Goal: Task Accomplishment & Management: Use online tool/utility

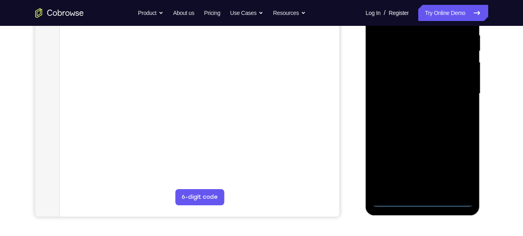
scroll to position [160, 0]
click at [426, 202] on div at bounding box center [423, 93] width 102 height 227
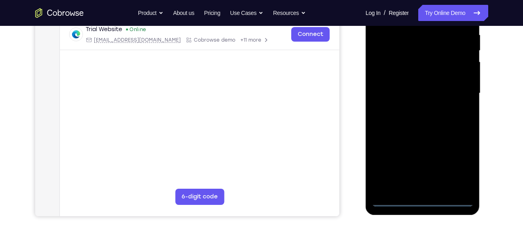
click at [460, 167] on div at bounding box center [423, 93] width 102 height 227
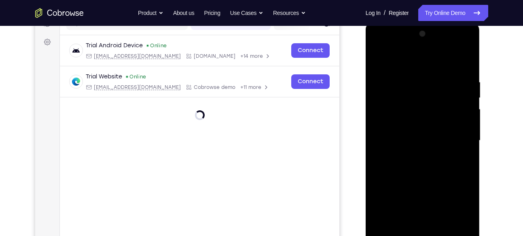
scroll to position [112, 0]
click at [389, 45] on div at bounding box center [423, 141] width 102 height 227
click at [459, 144] on div at bounding box center [423, 141] width 102 height 227
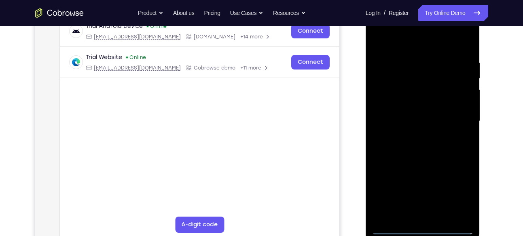
scroll to position [132, 0]
click at [414, 134] on div at bounding box center [423, 121] width 102 height 227
click at [416, 106] on div at bounding box center [423, 121] width 102 height 227
click at [406, 117] on div at bounding box center [423, 121] width 102 height 227
click at [410, 135] on div at bounding box center [423, 121] width 102 height 227
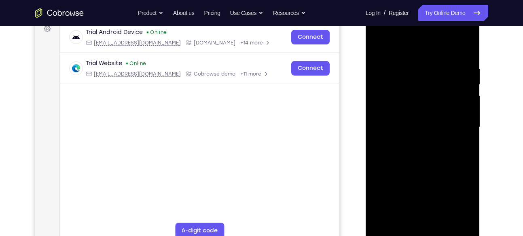
scroll to position [125, 0]
click at [426, 111] on div at bounding box center [423, 128] width 102 height 227
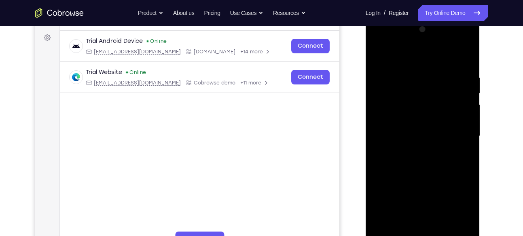
scroll to position [113, 0]
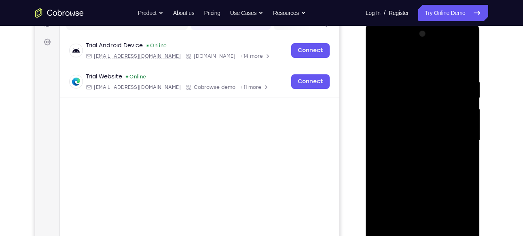
drag, startPoint x: 432, startPoint y: 166, endPoint x: 437, endPoint y: 123, distance: 42.7
click at [437, 123] on div at bounding box center [423, 141] width 102 height 227
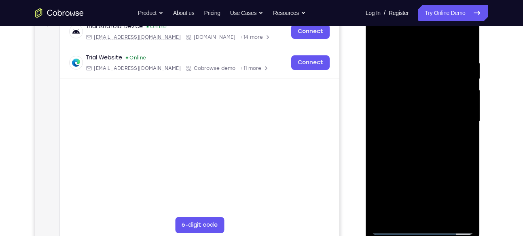
click at [444, 216] on div at bounding box center [423, 121] width 102 height 227
click at [414, 168] on div at bounding box center [423, 121] width 102 height 227
click at [424, 125] on div at bounding box center [423, 121] width 102 height 227
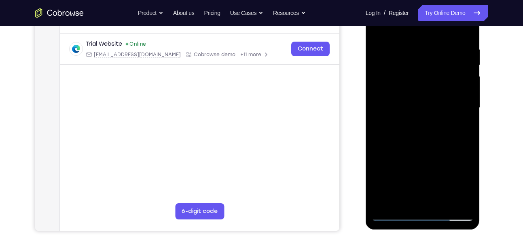
scroll to position [144, 0]
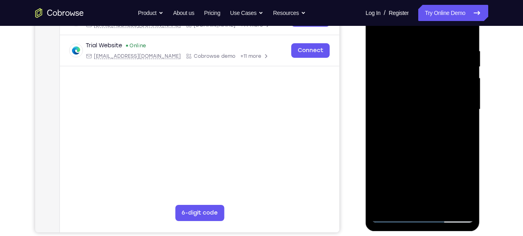
click at [428, 96] on div at bounding box center [423, 109] width 102 height 227
click at [459, 96] on div at bounding box center [423, 109] width 102 height 227
click at [440, 131] on div at bounding box center [423, 109] width 102 height 227
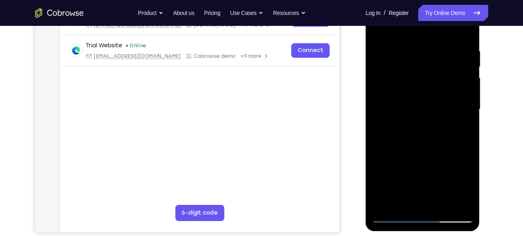
click at [440, 131] on div at bounding box center [423, 109] width 102 height 227
click at [468, 188] on div at bounding box center [423, 109] width 102 height 227
click at [462, 131] on div at bounding box center [423, 109] width 102 height 227
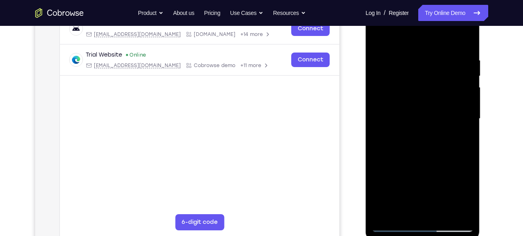
scroll to position [134, 0]
drag, startPoint x: 421, startPoint y: 108, endPoint x: 420, endPoint y: 91, distance: 17.4
click at [420, 91] on div at bounding box center [423, 119] width 102 height 227
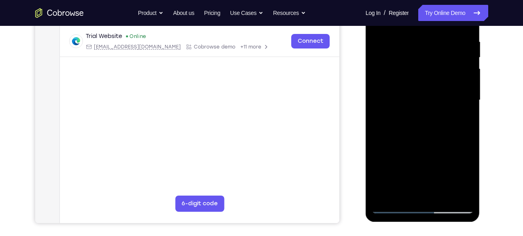
scroll to position [154, 0]
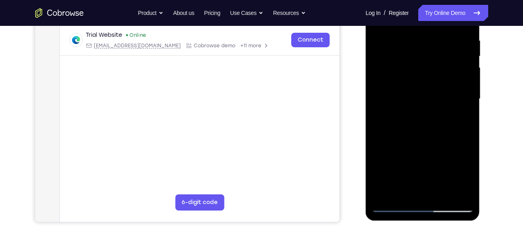
drag, startPoint x: 444, startPoint y: 68, endPoint x: 440, endPoint y: 102, distance: 35.0
click at [440, 102] on div at bounding box center [423, 99] width 102 height 227
drag, startPoint x: 444, startPoint y: 78, endPoint x: 440, endPoint y: 88, distance: 10.8
click at [440, 88] on div at bounding box center [423, 99] width 102 height 227
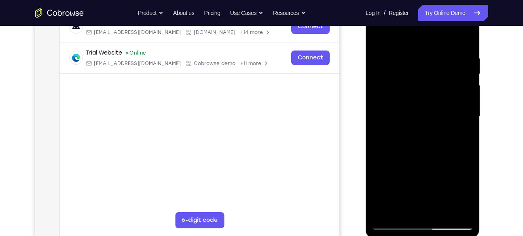
drag, startPoint x: 431, startPoint y: 82, endPoint x: 431, endPoint y: 112, distance: 30.4
click at [431, 112] on div at bounding box center [423, 117] width 102 height 227
drag, startPoint x: 437, startPoint y: 106, endPoint x: 437, endPoint y: 92, distance: 14.2
click at [437, 92] on div at bounding box center [423, 117] width 102 height 227
drag, startPoint x: 433, startPoint y: 102, endPoint x: 438, endPoint y: 72, distance: 30.0
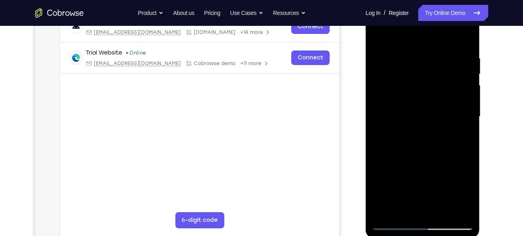
click at [438, 72] on div at bounding box center [423, 117] width 102 height 227
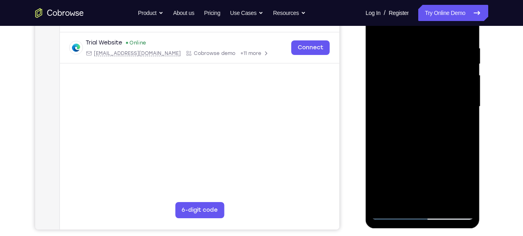
scroll to position [130, 0]
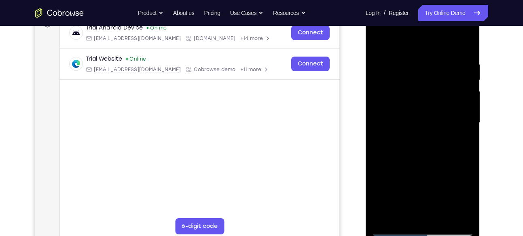
drag, startPoint x: 440, startPoint y: 100, endPoint x: 440, endPoint y: 120, distance: 20.7
click at [440, 120] on div at bounding box center [423, 123] width 102 height 227
drag, startPoint x: 440, startPoint y: 72, endPoint x: 440, endPoint y: 81, distance: 8.1
click at [440, 81] on div at bounding box center [423, 123] width 102 height 227
drag, startPoint x: 426, startPoint y: 93, endPoint x: 426, endPoint y: 113, distance: 19.8
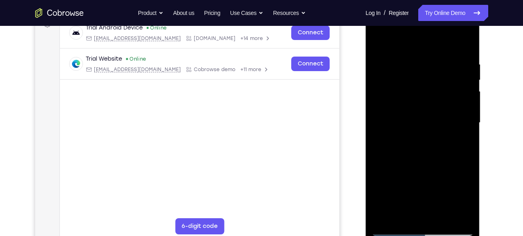
click at [426, 113] on div at bounding box center [423, 123] width 102 height 227
drag, startPoint x: 437, startPoint y: 109, endPoint x: 437, endPoint y: 100, distance: 8.9
click at [437, 100] on div at bounding box center [423, 123] width 102 height 227
drag, startPoint x: 437, startPoint y: 100, endPoint x: 435, endPoint y: 115, distance: 14.3
click at [435, 115] on div at bounding box center [423, 123] width 102 height 227
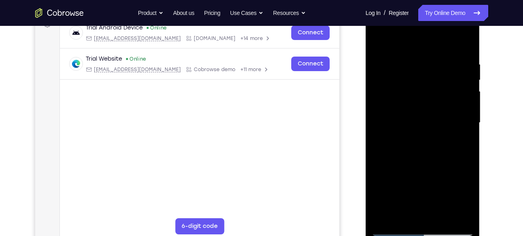
drag, startPoint x: 435, startPoint y: 115, endPoint x: 436, endPoint y: 90, distance: 24.7
click at [436, 90] on div at bounding box center [423, 123] width 102 height 227
drag, startPoint x: 433, startPoint y: 123, endPoint x: 434, endPoint y: 100, distance: 23.1
click at [434, 100] on div at bounding box center [423, 123] width 102 height 227
click at [441, 129] on div at bounding box center [423, 123] width 102 height 227
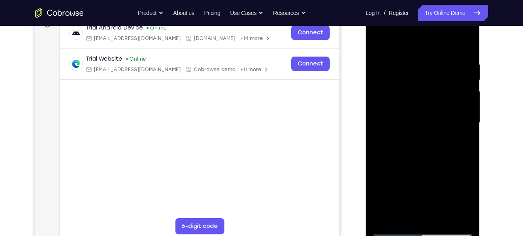
click at [452, 77] on div at bounding box center [423, 123] width 102 height 227
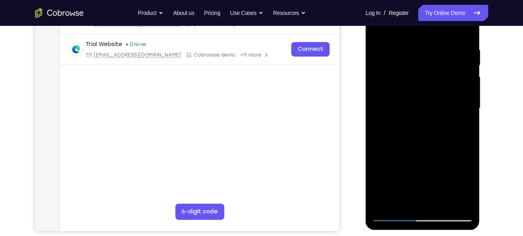
scroll to position [127, 0]
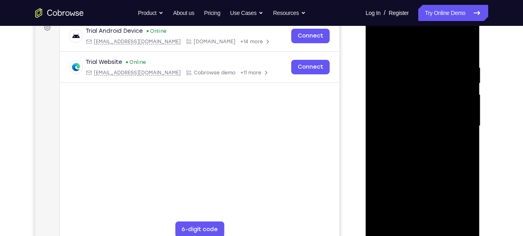
click at [464, 127] on div at bounding box center [423, 126] width 102 height 227
drag, startPoint x: 455, startPoint y: 96, endPoint x: 454, endPoint y: 116, distance: 20.7
click at [454, 116] on div at bounding box center [423, 126] width 102 height 227
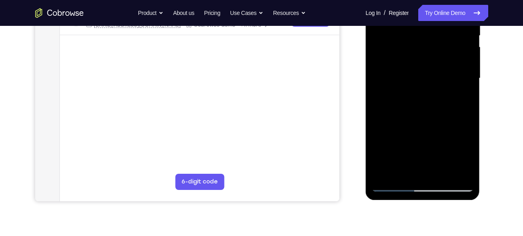
scroll to position [175, 0]
drag, startPoint x: 445, startPoint y: 126, endPoint x: 444, endPoint y: 83, distance: 42.9
click at [444, 83] on div at bounding box center [423, 78] width 102 height 227
click at [402, 168] on div at bounding box center [423, 78] width 102 height 227
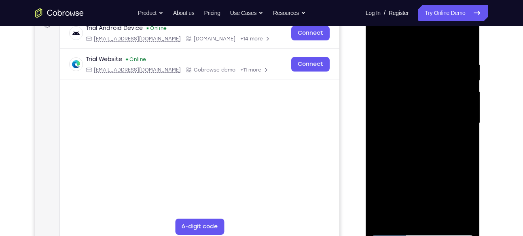
scroll to position [154, 0]
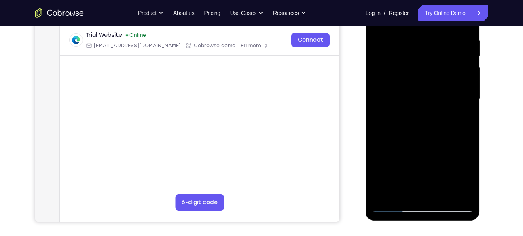
drag, startPoint x: 450, startPoint y: 74, endPoint x: 445, endPoint y: 52, distance: 22.7
click at [445, 52] on div at bounding box center [423, 99] width 102 height 227
drag, startPoint x: 435, startPoint y: 96, endPoint x: 439, endPoint y: 64, distance: 33.1
click at [439, 64] on div at bounding box center [423, 99] width 102 height 227
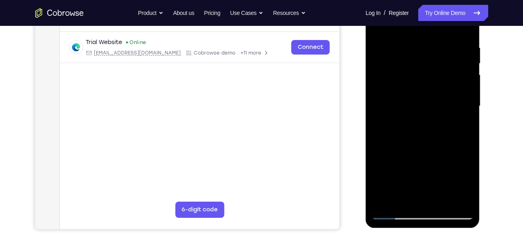
click at [465, 184] on div at bounding box center [423, 106] width 102 height 227
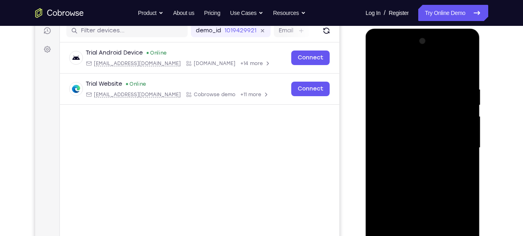
drag, startPoint x: 448, startPoint y: 100, endPoint x: 440, endPoint y: 135, distance: 36.1
click at [440, 135] on div at bounding box center [423, 148] width 102 height 227
drag, startPoint x: 433, startPoint y: 96, endPoint x: 433, endPoint y: 126, distance: 29.5
click at [433, 126] on div at bounding box center [423, 148] width 102 height 227
click at [428, 82] on div at bounding box center [423, 148] width 102 height 227
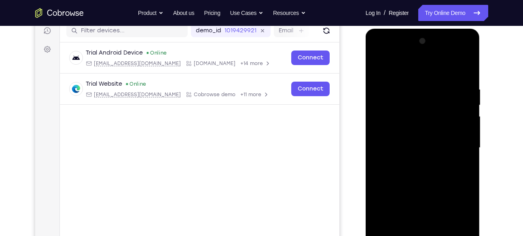
drag, startPoint x: 442, startPoint y: 92, endPoint x: 441, endPoint y: 105, distance: 13.1
click at [441, 105] on div at bounding box center [423, 148] width 102 height 227
click at [453, 105] on div at bounding box center [423, 148] width 102 height 227
click at [401, 96] on div at bounding box center [423, 148] width 102 height 227
click at [431, 136] on div at bounding box center [423, 148] width 102 height 227
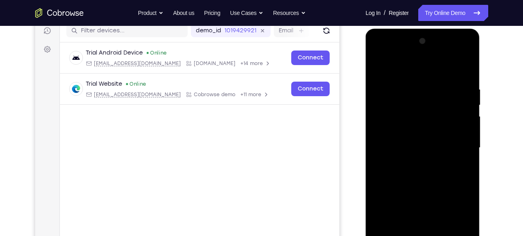
click at [457, 142] on div at bounding box center [423, 148] width 102 height 227
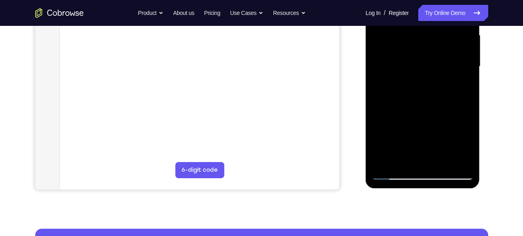
scroll to position [185, 0]
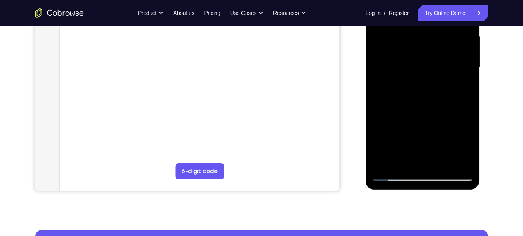
click at [465, 146] on div at bounding box center [423, 68] width 102 height 227
click at [402, 159] on div at bounding box center [423, 68] width 102 height 227
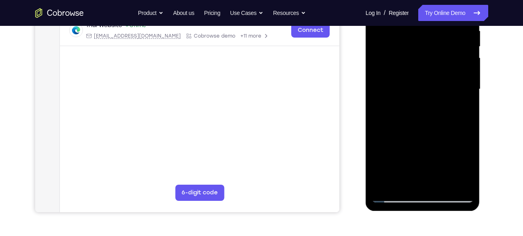
scroll to position [161, 0]
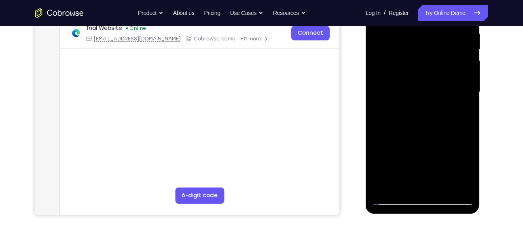
click at [462, 105] on div at bounding box center [423, 92] width 102 height 227
click at [460, 105] on div at bounding box center [423, 92] width 102 height 227
click at [445, 94] on div at bounding box center [423, 92] width 102 height 227
click at [444, 97] on div at bounding box center [423, 92] width 102 height 227
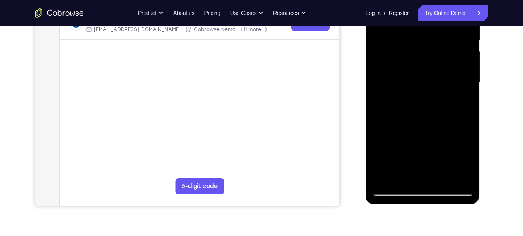
scroll to position [146, 0]
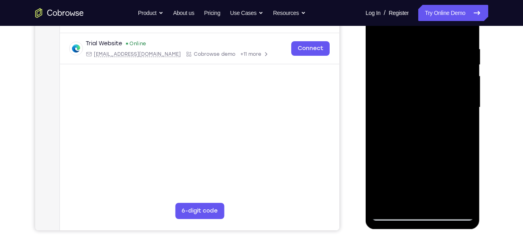
click at [468, 111] on div at bounding box center [423, 107] width 102 height 227
click at [430, 41] on div at bounding box center [423, 107] width 102 height 227
click at [438, 112] on div at bounding box center [423, 107] width 102 height 227
click at [433, 103] on div at bounding box center [423, 107] width 102 height 227
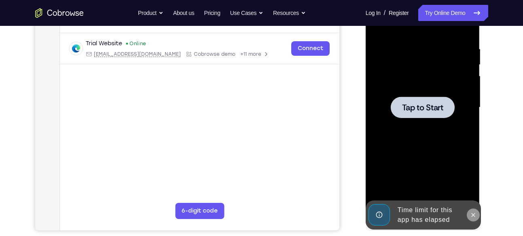
click at [474, 210] on button at bounding box center [473, 215] width 13 height 13
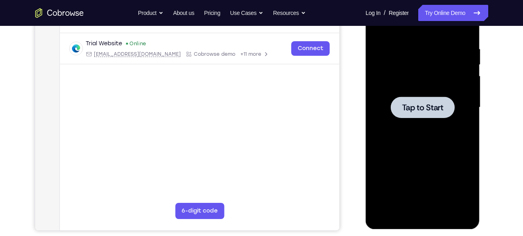
click at [433, 126] on div at bounding box center [423, 107] width 102 height 227
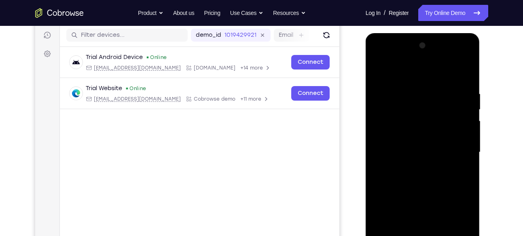
scroll to position [139, 0]
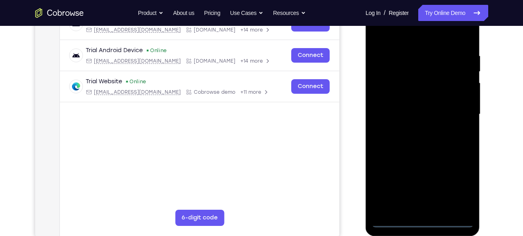
click at [423, 221] on div at bounding box center [423, 114] width 102 height 227
click at [462, 183] on div at bounding box center [423, 114] width 102 height 227
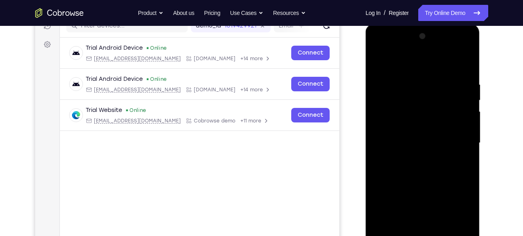
scroll to position [110, 0]
click at [386, 48] on div at bounding box center [423, 143] width 102 height 227
click at [457, 142] on div at bounding box center [423, 143] width 102 height 227
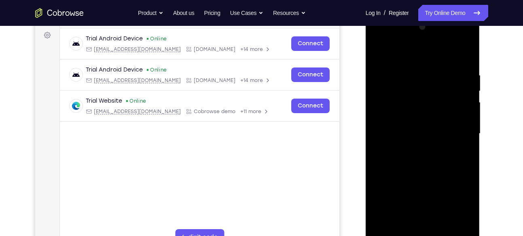
click at [412, 151] on div at bounding box center [423, 134] width 102 height 227
click at [421, 126] on div at bounding box center [423, 134] width 102 height 227
click at [410, 117] on div at bounding box center [423, 134] width 102 height 227
click at [411, 133] on div at bounding box center [423, 134] width 102 height 227
click at [396, 163] on div at bounding box center [423, 134] width 102 height 227
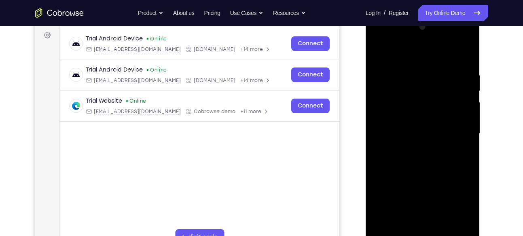
scroll to position [129, 0]
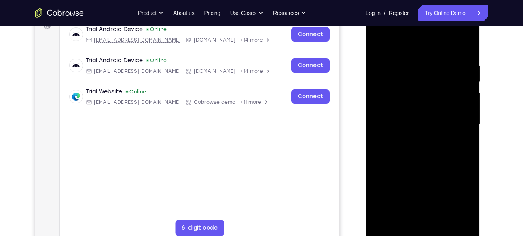
click at [420, 151] on div at bounding box center [423, 124] width 102 height 227
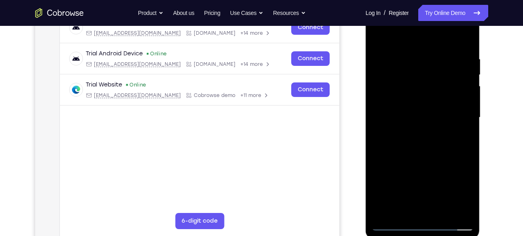
scroll to position [142, 0]
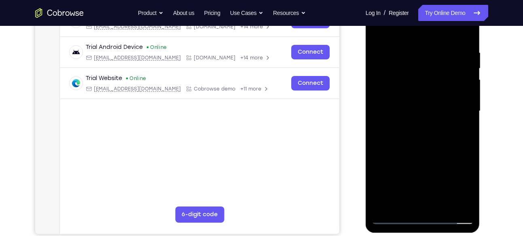
click at [450, 145] on div at bounding box center [423, 111] width 102 height 227
click at [446, 136] on div at bounding box center [423, 111] width 102 height 227
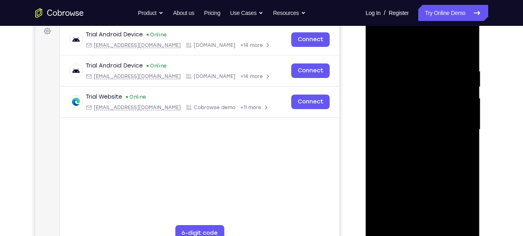
scroll to position [122, 0]
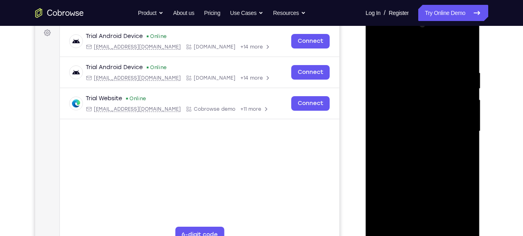
drag, startPoint x: 410, startPoint y: 56, endPoint x: 410, endPoint y: 44, distance: 12.5
click at [410, 44] on div at bounding box center [423, 131] width 102 height 227
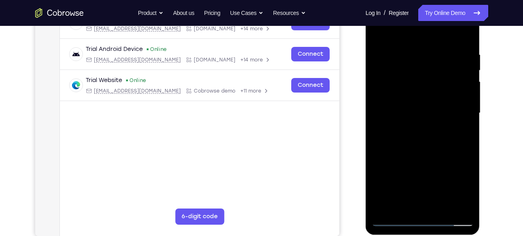
scroll to position [144, 0]
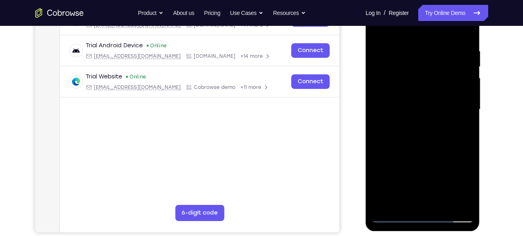
click at [454, 136] on div at bounding box center [423, 109] width 102 height 227
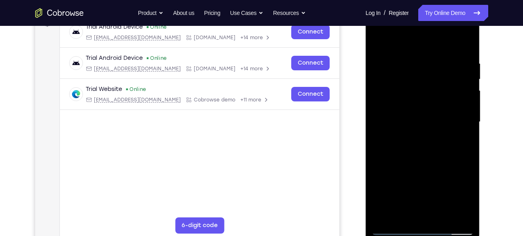
scroll to position [130, 0]
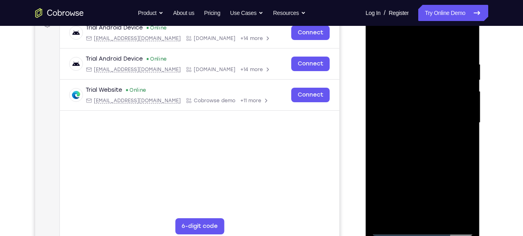
click at [431, 164] on div at bounding box center [423, 123] width 102 height 227
drag, startPoint x: 425, startPoint y: 180, endPoint x: 435, endPoint y: 114, distance: 66.7
click at [435, 114] on div at bounding box center [423, 123] width 102 height 227
drag, startPoint x: 465, startPoint y: 170, endPoint x: 461, endPoint y: 98, distance: 71.8
click at [461, 98] on div at bounding box center [423, 123] width 102 height 227
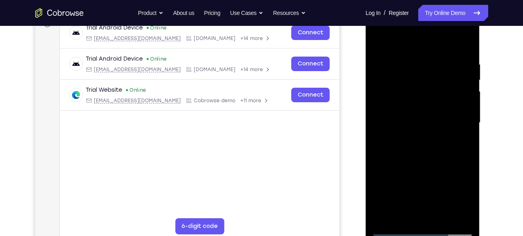
drag, startPoint x: 434, startPoint y: 157, endPoint x: 434, endPoint y: 117, distance: 39.3
click at [434, 117] on div at bounding box center [423, 123] width 102 height 227
click at [408, 86] on div at bounding box center [423, 123] width 102 height 227
drag, startPoint x: 434, startPoint y: 194, endPoint x: 442, endPoint y: 136, distance: 58.8
click at [442, 136] on div at bounding box center [423, 123] width 102 height 227
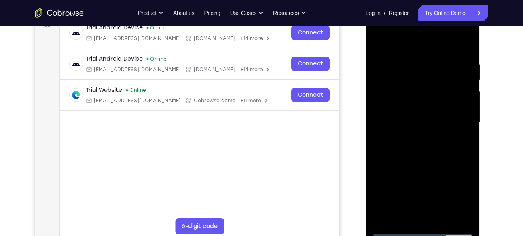
drag, startPoint x: 433, startPoint y: 204, endPoint x: 429, endPoint y: 105, distance: 99.2
click at [429, 105] on div at bounding box center [423, 123] width 102 height 227
drag, startPoint x: 421, startPoint y: 191, endPoint x: 420, endPoint y: 118, distance: 72.8
click at [420, 118] on div at bounding box center [423, 123] width 102 height 227
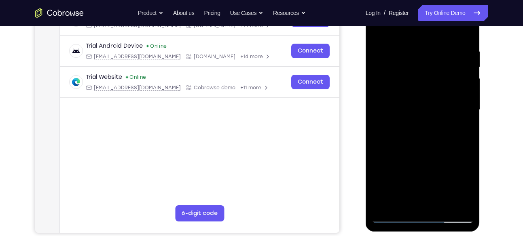
scroll to position [144, 0]
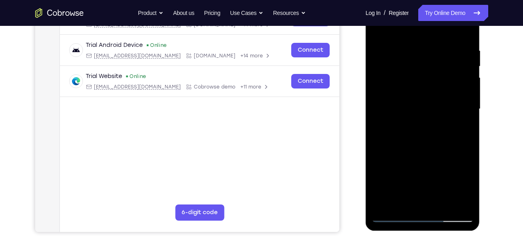
drag, startPoint x: 441, startPoint y: 172, endPoint x: 435, endPoint y: 104, distance: 68.3
click at [435, 104] on div at bounding box center [423, 109] width 102 height 227
drag, startPoint x: 425, startPoint y: 171, endPoint x: 431, endPoint y: 75, distance: 96.1
click at [431, 75] on div at bounding box center [423, 109] width 102 height 227
drag, startPoint x: 421, startPoint y: 164, endPoint x: 421, endPoint y: 151, distance: 12.1
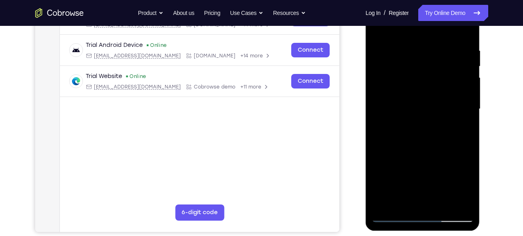
click at [421, 151] on div at bounding box center [423, 109] width 102 height 227
drag, startPoint x: 433, startPoint y: 183, endPoint x: 441, endPoint y: 68, distance: 115.2
click at [441, 68] on div at bounding box center [423, 109] width 102 height 227
drag, startPoint x: 439, startPoint y: 176, endPoint x: 436, endPoint y: 73, distance: 103.6
click at [436, 73] on div at bounding box center [423, 109] width 102 height 227
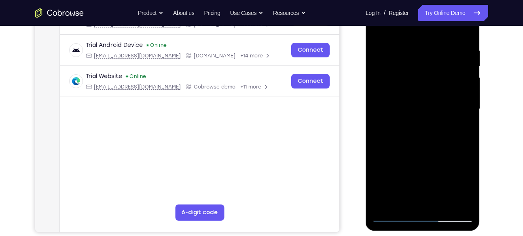
drag, startPoint x: 444, startPoint y: 178, endPoint x: 448, endPoint y: 62, distance: 116.6
click at [448, 62] on div at bounding box center [423, 109] width 102 height 227
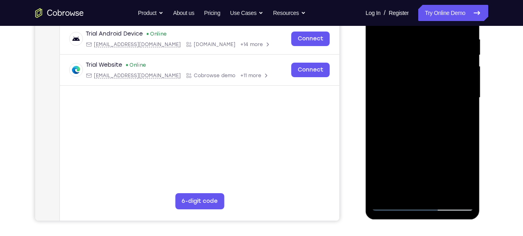
scroll to position [156, 0]
drag, startPoint x: 437, startPoint y: 166, endPoint x: 434, endPoint y: 100, distance: 66.5
click at [434, 100] on div at bounding box center [423, 97] width 102 height 227
click at [385, 193] on div at bounding box center [423, 97] width 102 height 227
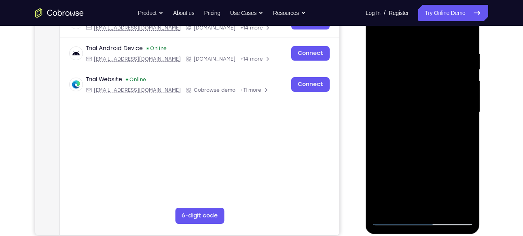
scroll to position [139, 0]
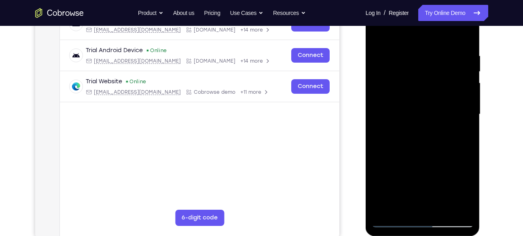
click at [414, 53] on div at bounding box center [423, 114] width 102 height 227
click at [463, 36] on div at bounding box center [423, 114] width 102 height 227
click at [442, 208] on div at bounding box center [423, 114] width 102 height 227
click at [423, 157] on div at bounding box center [423, 114] width 102 height 227
click at [427, 105] on div at bounding box center [423, 114] width 102 height 227
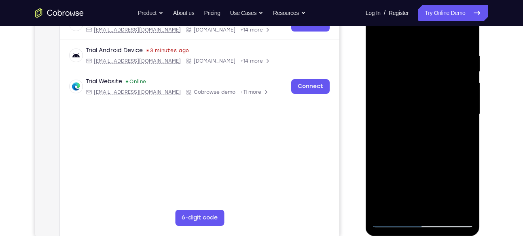
click at [408, 205] on div at bounding box center [423, 114] width 102 height 227
click at [465, 192] on div at bounding box center [423, 114] width 102 height 227
click at [465, 134] on div at bounding box center [423, 114] width 102 height 227
click at [384, 64] on div at bounding box center [423, 114] width 102 height 227
click at [380, 32] on div at bounding box center [423, 114] width 102 height 227
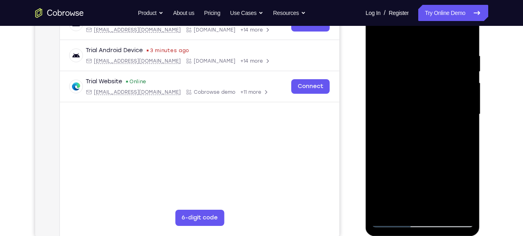
click at [379, 32] on div at bounding box center [423, 114] width 102 height 227
click at [438, 53] on div at bounding box center [423, 114] width 102 height 227
click at [467, 71] on div at bounding box center [423, 114] width 102 height 227
click at [463, 91] on div at bounding box center [423, 114] width 102 height 227
click at [460, 80] on div at bounding box center [423, 114] width 102 height 227
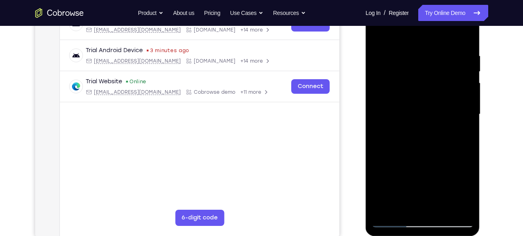
drag, startPoint x: 459, startPoint y: 97, endPoint x: 441, endPoint y: 99, distance: 18.3
click at [441, 99] on div at bounding box center [423, 114] width 102 height 227
click at [463, 81] on div at bounding box center [423, 114] width 102 height 227
click at [465, 89] on div at bounding box center [423, 114] width 102 height 227
click at [462, 96] on div at bounding box center [423, 114] width 102 height 227
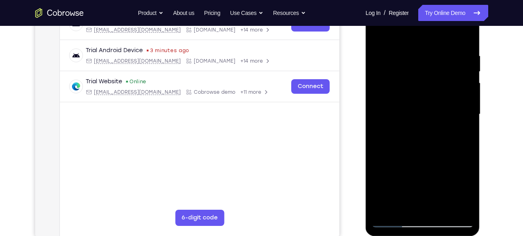
click at [462, 72] on div at bounding box center [423, 114] width 102 height 227
drag, startPoint x: 461, startPoint y: 83, endPoint x: 440, endPoint y: 96, distance: 25.4
click at [440, 96] on div at bounding box center [423, 114] width 102 height 227
drag, startPoint x: 457, startPoint y: 84, endPoint x: 441, endPoint y: 90, distance: 16.9
click at [441, 90] on div at bounding box center [423, 114] width 102 height 227
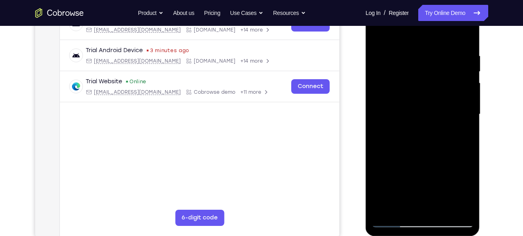
drag, startPoint x: 462, startPoint y: 72, endPoint x: 435, endPoint y: 79, distance: 28.4
click at [435, 79] on div at bounding box center [423, 114] width 102 height 227
drag, startPoint x: 456, startPoint y: 93, endPoint x: 429, endPoint y: 98, distance: 27.5
click at [429, 98] on div at bounding box center [423, 114] width 102 height 227
drag, startPoint x: 453, startPoint y: 93, endPoint x: 426, endPoint y: 98, distance: 27.5
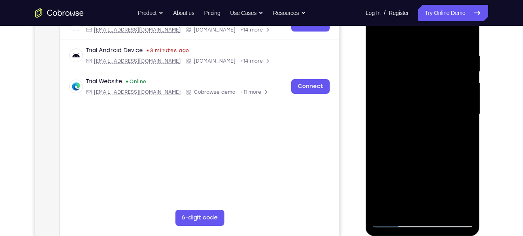
click at [426, 98] on div at bounding box center [423, 114] width 102 height 227
drag, startPoint x: 462, startPoint y: 64, endPoint x: 433, endPoint y: 71, distance: 30.5
click at [433, 71] on div at bounding box center [423, 114] width 102 height 227
drag, startPoint x: 462, startPoint y: 122, endPoint x: 420, endPoint y: 129, distance: 41.8
click at [420, 129] on div at bounding box center [423, 114] width 102 height 227
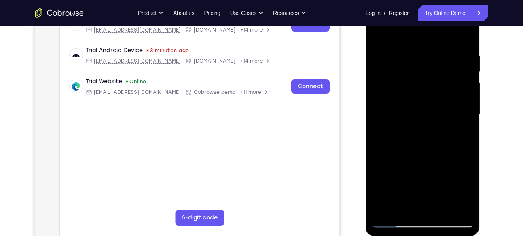
click at [468, 84] on div at bounding box center [423, 114] width 102 height 227
click at [466, 35] on div at bounding box center [423, 114] width 102 height 227
drag, startPoint x: 439, startPoint y: 54, endPoint x: 435, endPoint y: 148, distance: 94.0
click at [435, 148] on div at bounding box center [423, 114] width 102 height 227
drag, startPoint x: 431, startPoint y: 54, endPoint x: 427, endPoint y: 149, distance: 94.4
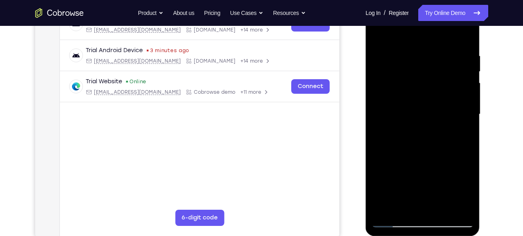
click at [427, 149] on div at bounding box center [423, 114] width 102 height 227
click at [412, 55] on div at bounding box center [423, 114] width 102 height 227
click at [457, 93] on div at bounding box center [423, 114] width 102 height 227
click at [463, 118] on div at bounding box center [423, 114] width 102 height 227
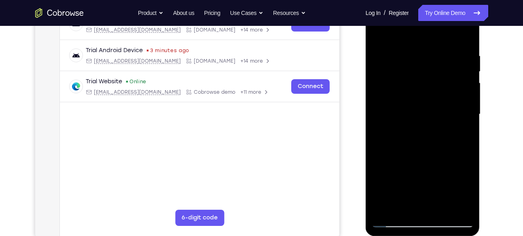
click at [461, 97] on div at bounding box center [423, 114] width 102 height 227
click at [453, 206] on div at bounding box center [423, 114] width 102 height 227
click at [459, 127] on div at bounding box center [423, 114] width 102 height 227
drag, startPoint x: 463, startPoint y: 100, endPoint x: 419, endPoint y: 110, distance: 45.0
click at [419, 110] on div at bounding box center [423, 114] width 102 height 227
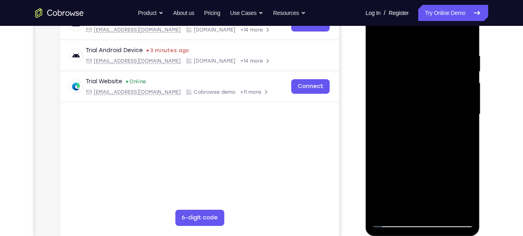
drag, startPoint x: 461, startPoint y: 85, endPoint x: 437, endPoint y: 92, distance: 25.4
click at [437, 92] on div at bounding box center [423, 114] width 102 height 227
drag, startPoint x: 464, startPoint y: 69, endPoint x: 441, endPoint y: 69, distance: 23.1
click at [441, 69] on div at bounding box center [423, 114] width 102 height 227
drag, startPoint x: 461, startPoint y: 87, endPoint x: 418, endPoint y: 99, distance: 45.0
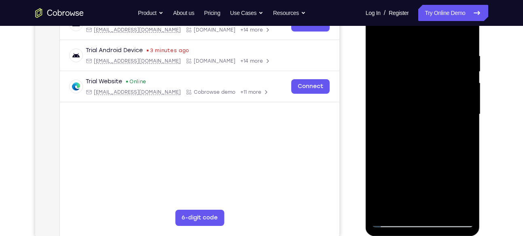
click at [418, 99] on div at bounding box center [423, 114] width 102 height 227
drag, startPoint x: 439, startPoint y: 86, endPoint x: 410, endPoint y: 92, distance: 29.5
click at [410, 92] on div at bounding box center [423, 114] width 102 height 227
drag, startPoint x: 465, startPoint y: 104, endPoint x: 418, endPoint y: 121, distance: 49.5
click at [418, 121] on div at bounding box center [423, 114] width 102 height 227
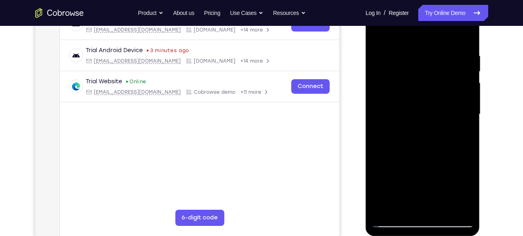
drag, startPoint x: 455, startPoint y: 95, endPoint x: 432, endPoint y: 97, distance: 23.1
click at [432, 97] on div at bounding box center [423, 114] width 102 height 227
click at [466, 38] on div at bounding box center [423, 114] width 102 height 227
click at [446, 208] on div at bounding box center [423, 114] width 102 height 227
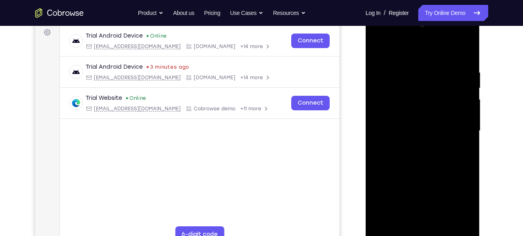
scroll to position [120, 0]
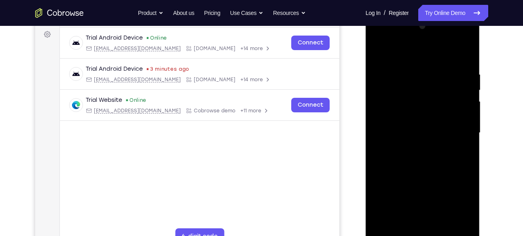
click at [379, 51] on div at bounding box center [423, 133] width 102 height 227
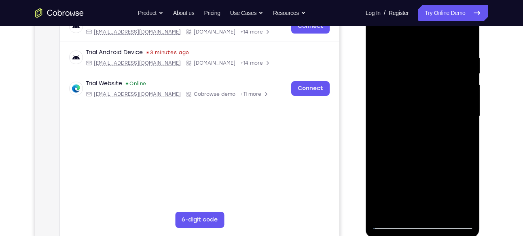
scroll to position [134, 0]
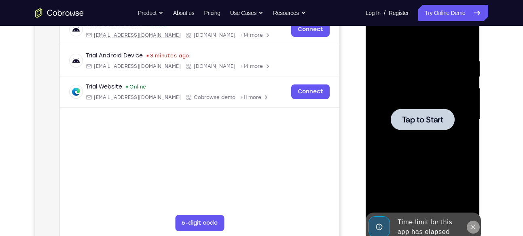
click at [473, 222] on button at bounding box center [473, 227] width 13 height 13
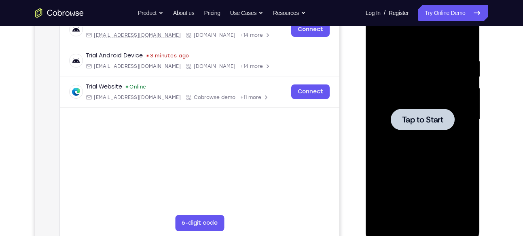
click at [432, 83] on div at bounding box center [423, 119] width 102 height 227
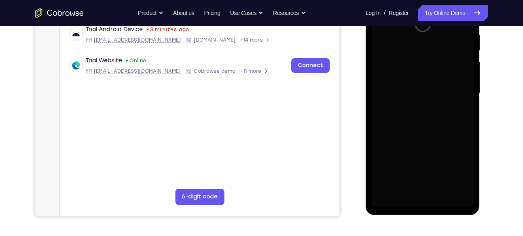
scroll to position [160, 0]
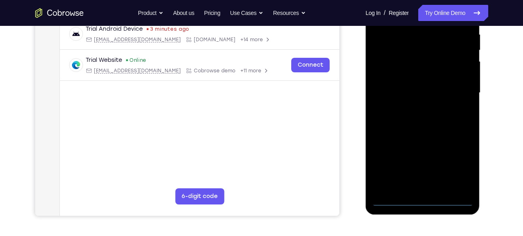
click at [423, 202] on div at bounding box center [423, 93] width 102 height 227
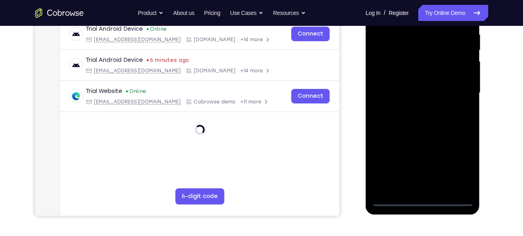
click at [455, 168] on div at bounding box center [423, 93] width 102 height 227
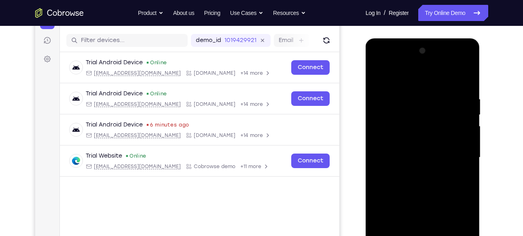
scroll to position [93, 0]
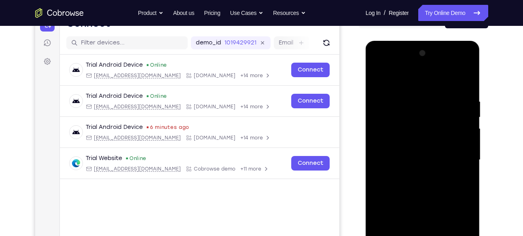
click at [383, 63] on div at bounding box center [423, 160] width 102 height 227
click at [430, 119] on div at bounding box center [423, 160] width 102 height 227
click at [403, 127] on div at bounding box center [423, 160] width 102 height 227
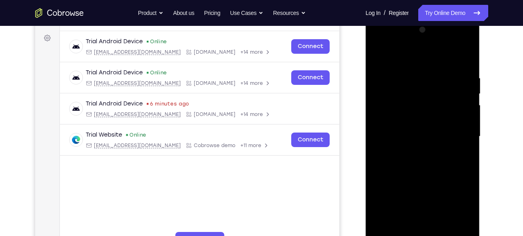
scroll to position [110, 0]
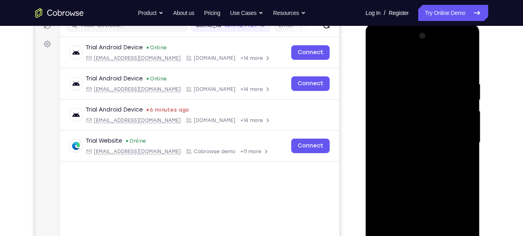
click at [423, 88] on div at bounding box center [423, 143] width 102 height 227
click at [412, 108] on div at bounding box center [423, 143] width 102 height 227
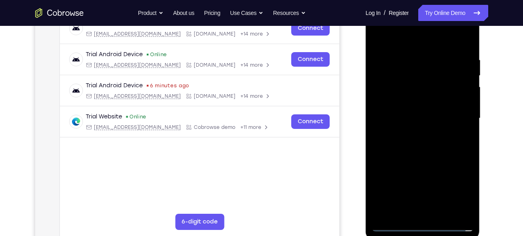
click at [420, 157] on div at bounding box center [423, 118] width 102 height 227
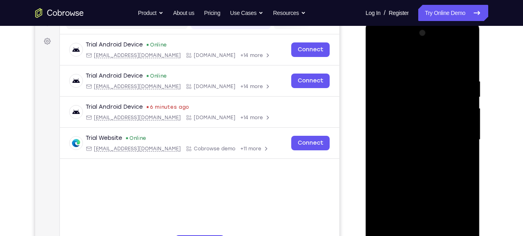
scroll to position [112, 0]
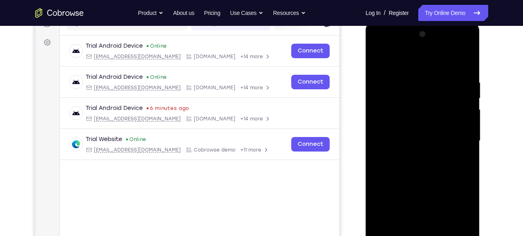
click at [415, 134] on div at bounding box center [423, 141] width 102 height 227
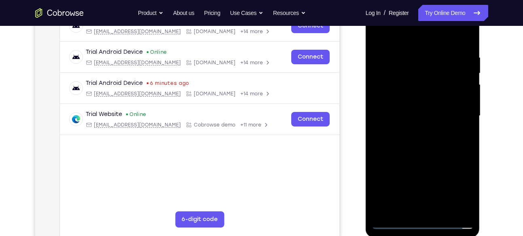
scroll to position [139, 0]
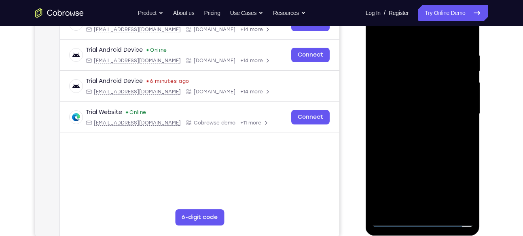
click at [400, 115] on div at bounding box center [423, 114] width 102 height 227
click at [407, 107] on div at bounding box center [423, 114] width 102 height 227
click at [408, 122] on div at bounding box center [423, 114] width 102 height 227
click at [413, 154] on div at bounding box center [423, 114] width 102 height 227
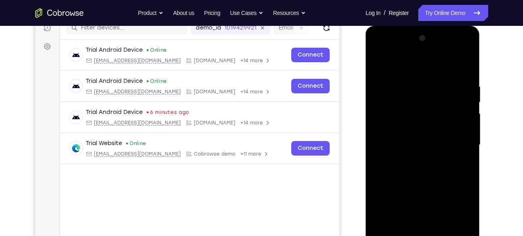
scroll to position [106, 0]
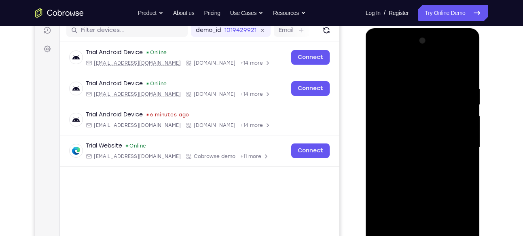
click at [410, 132] on div at bounding box center [423, 147] width 102 height 227
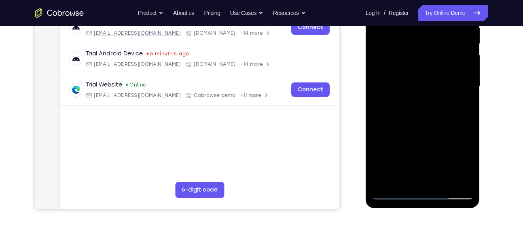
scroll to position [167, 0]
drag, startPoint x: 415, startPoint y: 161, endPoint x: 413, endPoint y: 112, distance: 48.6
click at [413, 112] on div at bounding box center [423, 86] width 102 height 227
click at [407, 178] on div at bounding box center [423, 86] width 102 height 227
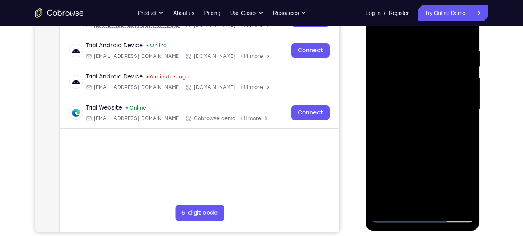
scroll to position [138, 0]
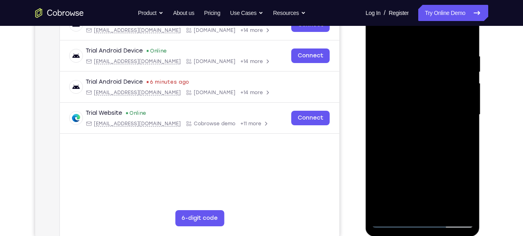
click at [406, 98] on div at bounding box center [423, 115] width 102 height 227
click at [406, 131] on div at bounding box center [423, 115] width 102 height 227
click at [427, 130] on div at bounding box center [423, 115] width 102 height 227
click at [435, 89] on div at bounding box center [423, 115] width 102 height 227
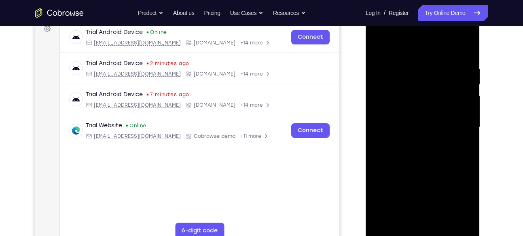
scroll to position [127, 0]
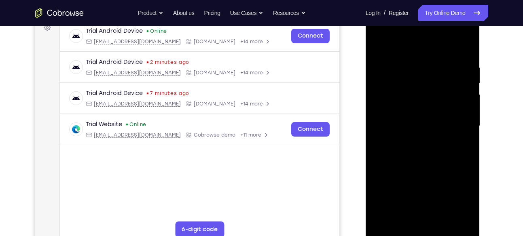
click at [408, 89] on div at bounding box center [423, 126] width 102 height 227
click at [433, 94] on div at bounding box center [423, 126] width 102 height 227
drag, startPoint x: 428, startPoint y: 164, endPoint x: 423, endPoint y: 86, distance: 77.5
click at [423, 86] on div at bounding box center [423, 126] width 102 height 227
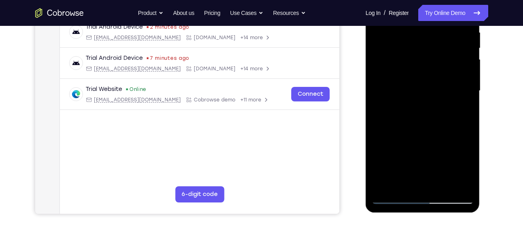
scroll to position [163, 0]
drag, startPoint x: 418, startPoint y: 161, endPoint x: 401, endPoint y: 94, distance: 69.5
click at [401, 94] on div at bounding box center [423, 90] width 102 height 227
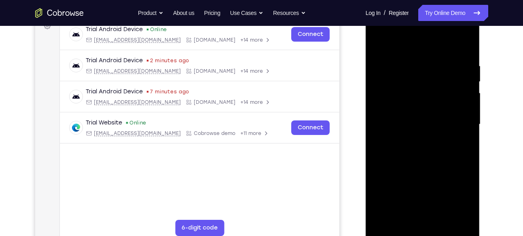
scroll to position [129, 0]
click at [462, 218] on div at bounding box center [423, 124] width 102 height 227
click at [422, 164] on div at bounding box center [423, 124] width 102 height 227
click at [460, 221] on div at bounding box center [423, 124] width 102 height 227
click at [425, 109] on div at bounding box center [423, 124] width 102 height 227
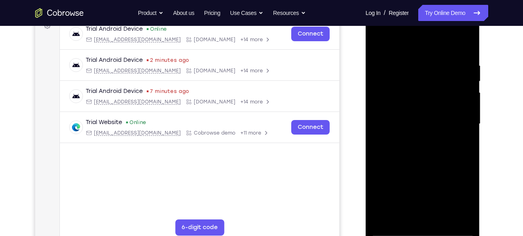
click at [410, 124] on div at bounding box center [423, 124] width 102 height 227
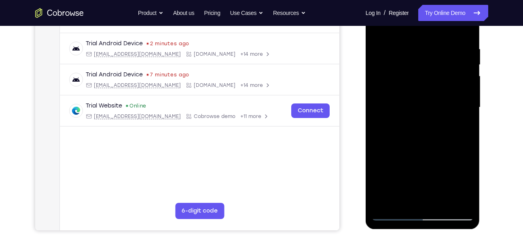
scroll to position [132, 0]
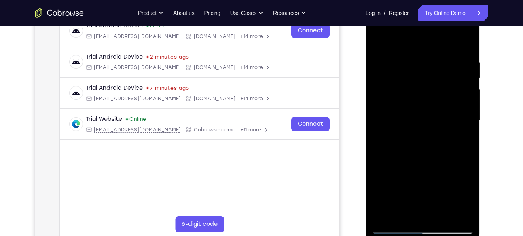
click at [445, 68] on div at bounding box center [423, 121] width 102 height 227
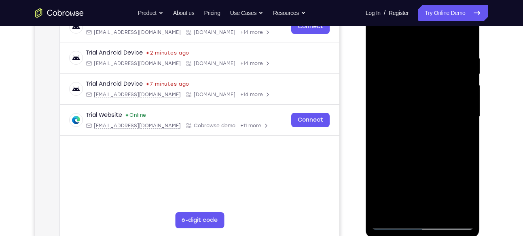
scroll to position [137, 0]
click at [426, 161] on div at bounding box center [423, 116] width 102 height 227
click at [407, 209] on div at bounding box center [423, 116] width 102 height 227
click at [397, 208] on div at bounding box center [423, 116] width 102 height 227
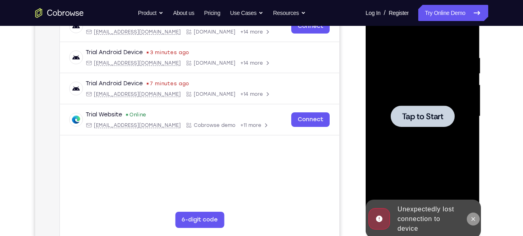
click at [473, 225] on button at bounding box center [473, 219] width 13 height 13
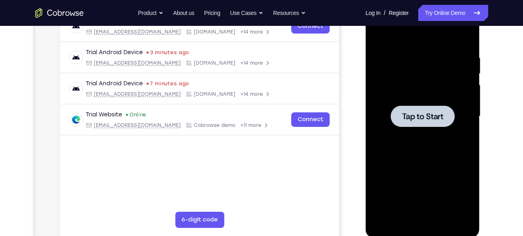
click at [424, 136] on div at bounding box center [423, 116] width 102 height 227
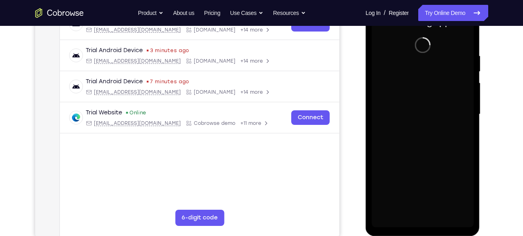
scroll to position [140, 0]
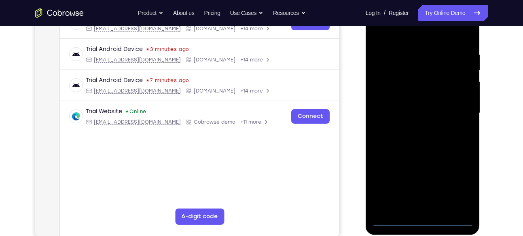
click at [423, 224] on div at bounding box center [423, 113] width 102 height 227
click at [461, 183] on div at bounding box center [423, 113] width 102 height 227
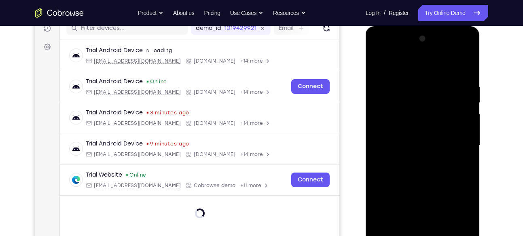
scroll to position [107, 0]
click at [384, 51] on div at bounding box center [423, 146] width 102 height 227
click at [403, 101] on div at bounding box center [423, 146] width 102 height 227
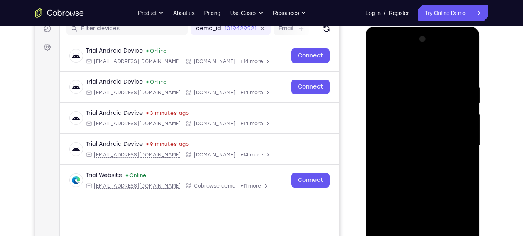
click at [402, 119] on div at bounding box center [423, 146] width 102 height 227
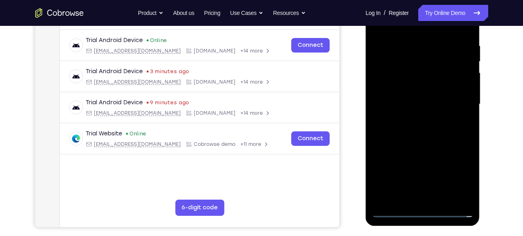
scroll to position [150, 0]
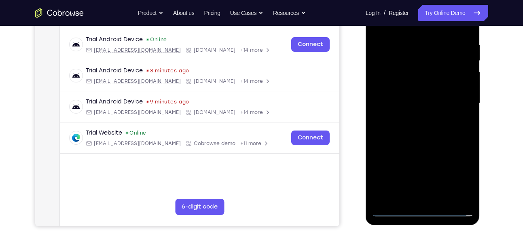
click at [419, 144] on div at bounding box center [423, 103] width 102 height 227
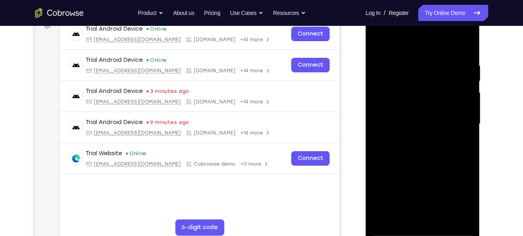
click at [416, 120] on div at bounding box center [423, 124] width 102 height 227
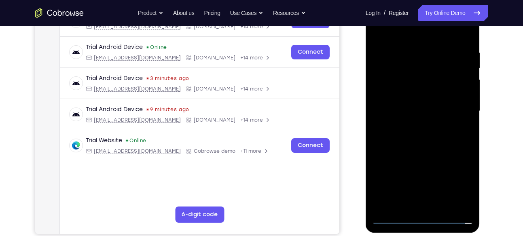
scroll to position [143, 0]
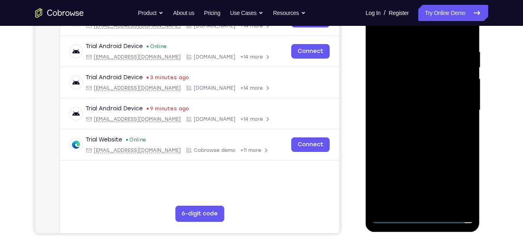
click at [410, 113] on div at bounding box center [423, 110] width 102 height 227
click at [404, 102] on div at bounding box center [423, 110] width 102 height 227
click at [408, 116] on div at bounding box center [423, 110] width 102 height 227
click at [420, 147] on div at bounding box center [423, 110] width 102 height 227
click at [412, 97] on div at bounding box center [423, 110] width 102 height 227
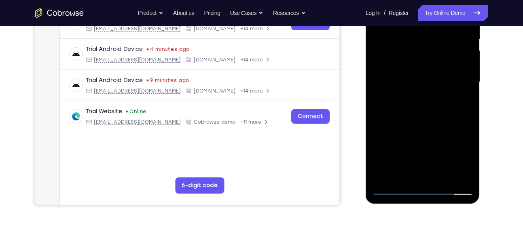
scroll to position [173, 0]
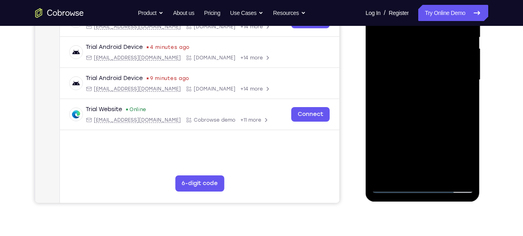
drag, startPoint x: 415, startPoint y: 160, endPoint x: 418, endPoint y: 117, distance: 43.4
click at [418, 117] on div at bounding box center [423, 80] width 102 height 227
click at [417, 169] on div at bounding box center [423, 80] width 102 height 227
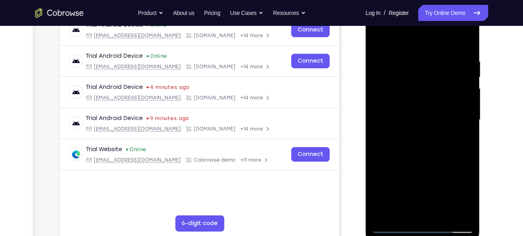
scroll to position [133, 0]
click at [395, 104] on div at bounding box center [423, 120] width 102 height 227
click at [419, 107] on div at bounding box center [423, 120] width 102 height 227
click at [428, 136] on div at bounding box center [423, 120] width 102 height 227
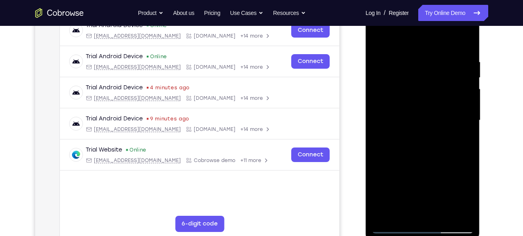
click at [425, 93] on div at bounding box center [423, 120] width 102 height 227
click at [423, 85] on div at bounding box center [423, 120] width 102 height 227
click at [414, 84] on div at bounding box center [423, 120] width 102 height 227
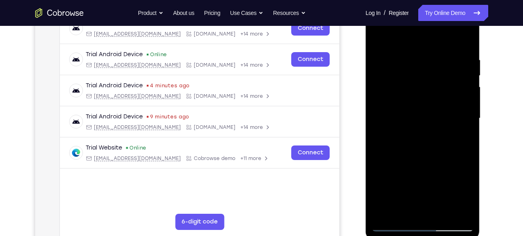
scroll to position [136, 0]
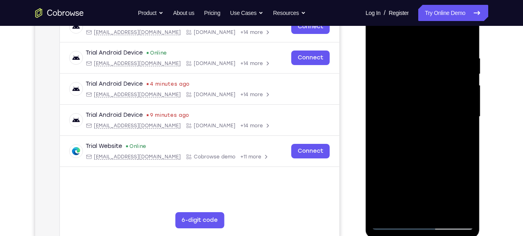
click at [463, 212] on div at bounding box center [423, 117] width 102 height 227
click at [437, 157] on div at bounding box center [423, 117] width 102 height 227
click at [462, 212] on div at bounding box center [423, 117] width 102 height 227
click at [427, 97] on div at bounding box center [423, 117] width 102 height 227
click at [411, 117] on div at bounding box center [423, 117] width 102 height 227
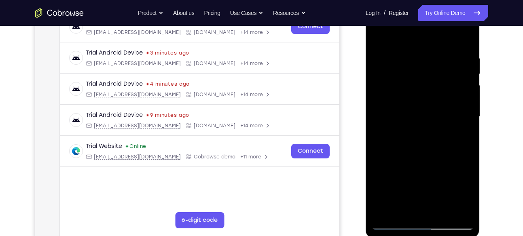
click at [442, 64] on div at bounding box center [423, 117] width 102 height 227
click at [416, 157] on div at bounding box center [423, 117] width 102 height 227
click at [407, 209] on div at bounding box center [423, 117] width 102 height 227
click at [437, 151] on div at bounding box center [423, 117] width 102 height 227
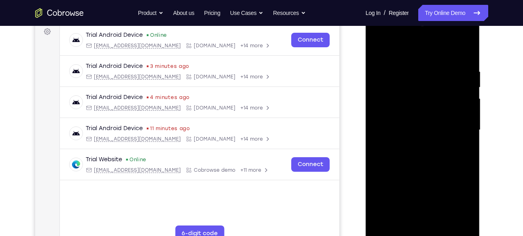
scroll to position [123, 0]
click at [398, 72] on div at bounding box center [423, 130] width 102 height 227
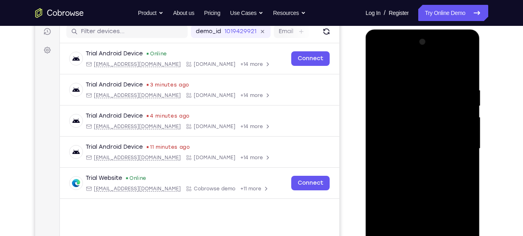
scroll to position [104, 0]
click at [412, 113] on div at bounding box center [423, 149] width 102 height 227
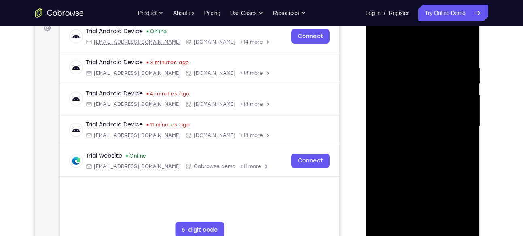
click at [378, 33] on div at bounding box center [423, 126] width 102 height 227
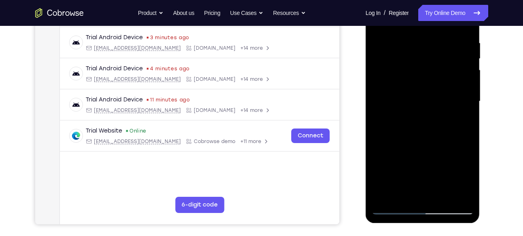
scroll to position [154, 0]
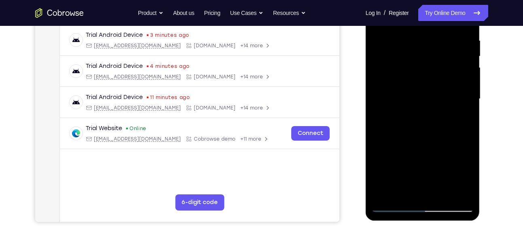
click at [418, 194] on div at bounding box center [423, 99] width 102 height 227
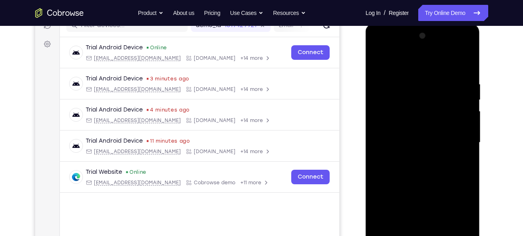
scroll to position [110, 0]
click at [468, 47] on div at bounding box center [423, 143] width 102 height 227
click at [395, 112] on div at bounding box center [423, 143] width 102 height 227
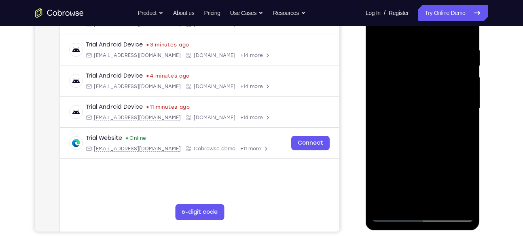
scroll to position [145, 0]
click at [465, 202] on div at bounding box center [423, 108] width 102 height 227
click at [442, 201] on div at bounding box center [423, 108] width 102 height 227
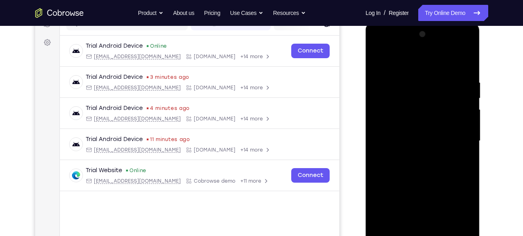
scroll to position [108, 0]
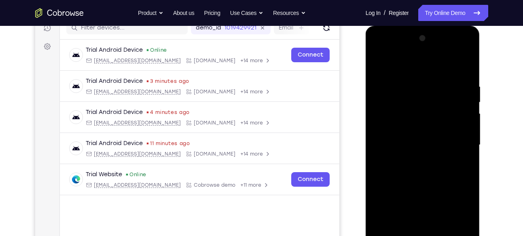
click at [381, 54] on div at bounding box center [423, 145] width 102 height 227
click at [380, 52] on div at bounding box center [423, 145] width 102 height 227
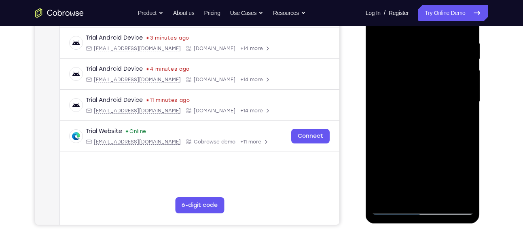
scroll to position [152, 0]
click at [403, 193] on div at bounding box center [423, 101] width 102 height 227
click at [450, 166] on div at bounding box center [423, 101] width 102 height 227
click at [386, 166] on div at bounding box center [423, 101] width 102 height 227
click at [424, 163] on div at bounding box center [423, 101] width 102 height 227
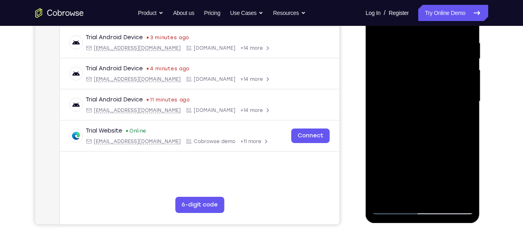
click at [387, 181] on div at bounding box center [423, 101] width 102 height 227
click at [422, 165] on div at bounding box center [423, 101] width 102 height 227
click at [414, 165] on div at bounding box center [423, 101] width 102 height 227
click at [413, 151] on div at bounding box center [423, 101] width 102 height 227
click at [413, 167] on div at bounding box center [423, 101] width 102 height 227
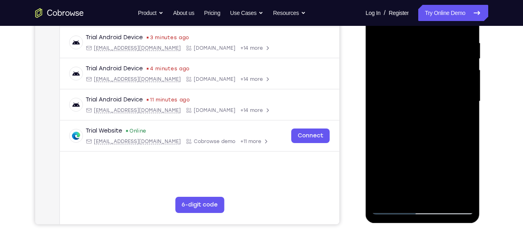
click at [421, 191] on div at bounding box center [423, 101] width 102 height 227
click at [394, 165] on div at bounding box center [423, 101] width 102 height 227
click at [420, 139] on div at bounding box center [423, 101] width 102 height 227
click at [431, 151] on div at bounding box center [423, 101] width 102 height 227
click at [403, 165] on div at bounding box center [423, 101] width 102 height 227
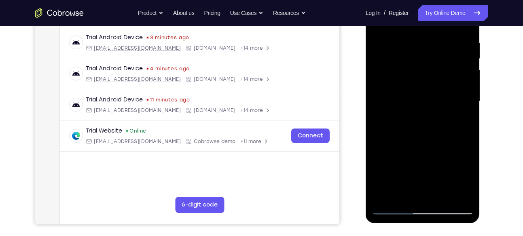
click at [461, 179] on div at bounding box center [423, 101] width 102 height 227
click at [423, 165] on div at bounding box center [423, 101] width 102 height 227
click at [414, 163] on div at bounding box center [423, 101] width 102 height 227
click at [423, 136] on div at bounding box center [423, 101] width 102 height 227
click at [462, 122] on div at bounding box center [423, 101] width 102 height 227
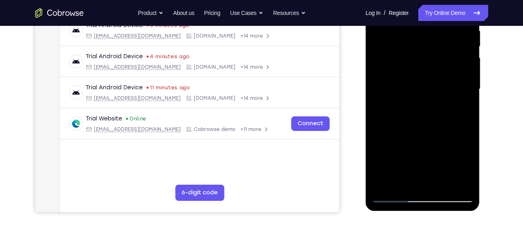
scroll to position [141, 0]
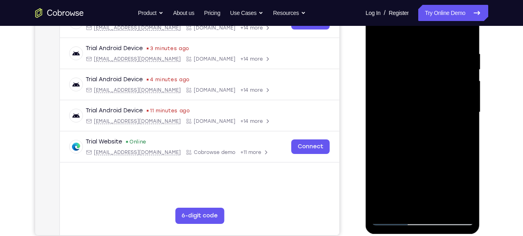
click at [380, 34] on div at bounding box center [423, 112] width 102 height 227
click at [380, 31] on div at bounding box center [423, 112] width 102 height 227
click at [437, 59] on div at bounding box center [423, 112] width 102 height 227
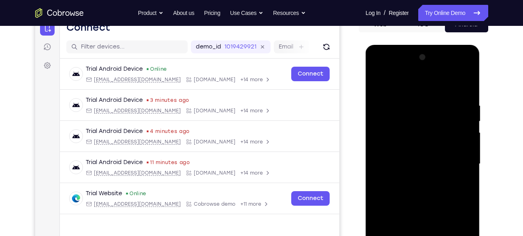
click at [461, 85] on div at bounding box center [423, 164] width 102 height 227
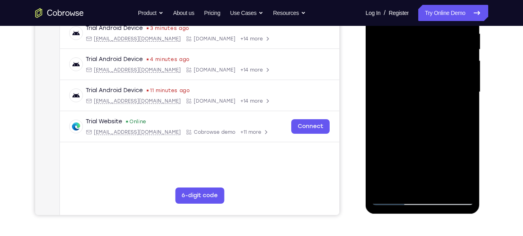
scroll to position [169, 0]
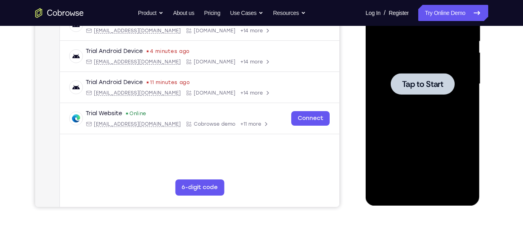
click at [441, 89] on div at bounding box center [423, 83] width 64 height 21
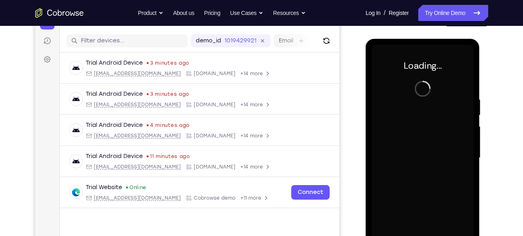
scroll to position [94, 0]
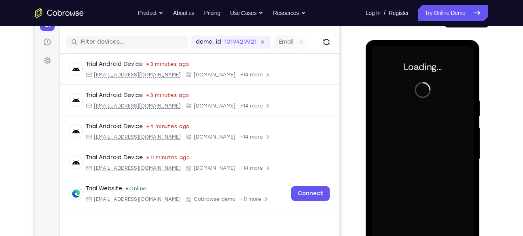
click at [397, 131] on div at bounding box center [423, 159] width 102 height 227
click at [436, 11] on link "Try Online Demo" at bounding box center [453, 13] width 70 height 16
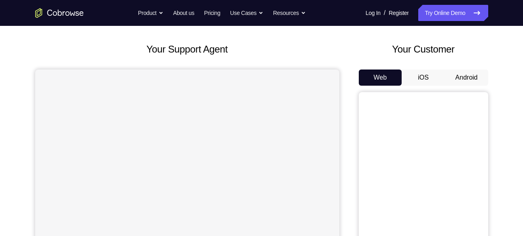
scroll to position [37, 0]
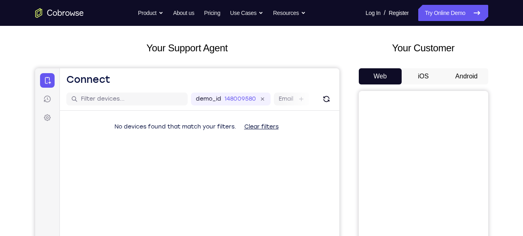
click at [454, 78] on button "Android" at bounding box center [466, 76] width 43 height 16
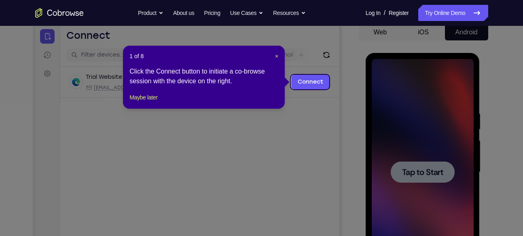
scroll to position [0, 0]
click at [276, 57] on span "×" at bounding box center [276, 56] width 3 height 6
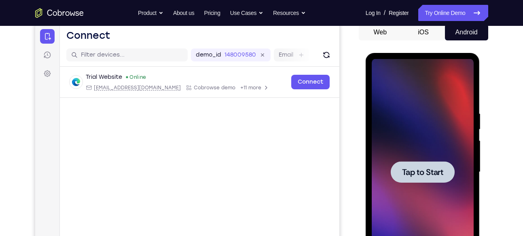
click at [407, 181] on div at bounding box center [423, 171] width 64 height 21
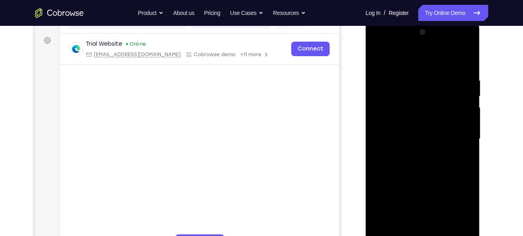
scroll to position [149, 0]
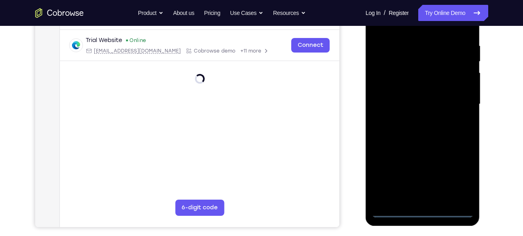
click at [422, 214] on div at bounding box center [423, 104] width 102 height 227
click at [458, 174] on div at bounding box center [423, 104] width 102 height 227
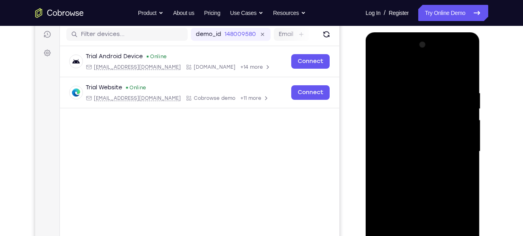
scroll to position [101, 0]
click at [384, 57] on div at bounding box center [423, 152] width 102 height 227
click at [461, 144] on div at bounding box center [423, 152] width 102 height 227
click at [415, 221] on div at bounding box center [423, 152] width 102 height 227
click at [414, 167] on div at bounding box center [423, 152] width 102 height 227
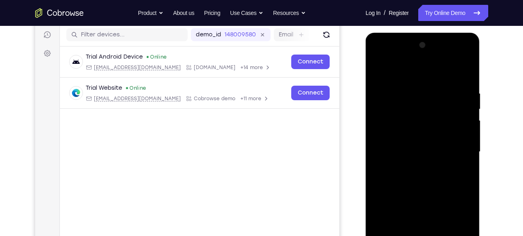
click at [415, 137] on div at bounding box center [423, 152] width 102 height 227
click at [396, 136] on div at bounding box center [423, 152] width 102 height 227
click at [388, 152] on div at bounding box center [423, 152] width 102 height 227
click at [389, 178] on div at bounding box center [423, 152] width 102 height 227
click at [408, 179] on div at bounding box center [423, 152] width 102 height 227
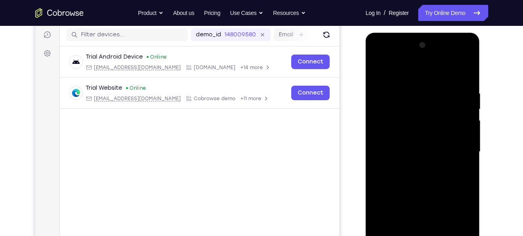
click at [385, 179] on div at bounding box center [423, 152] width 102 height 227
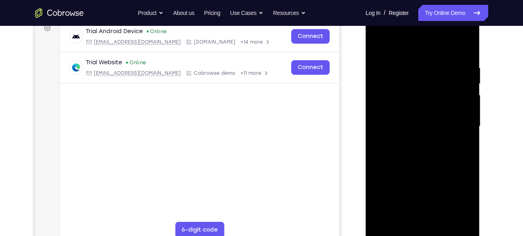
click at [420, 146] on div at bounding box center [423, 126] width 102 height 227
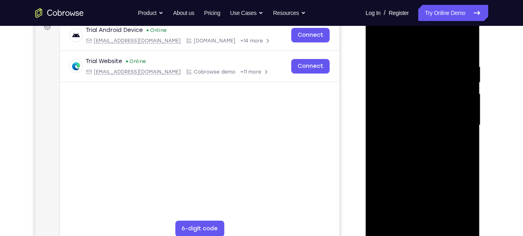
click at [433, 165] on div at bounding box center [423, 125] width 102 height 227
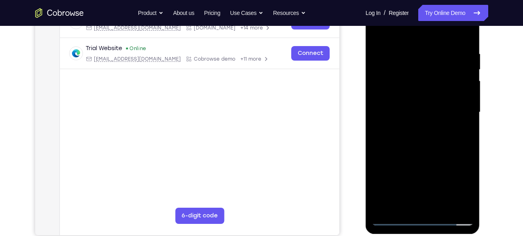
scroll to position [143, 0]
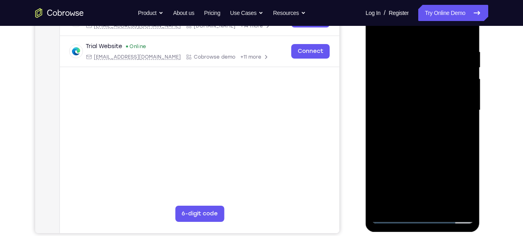
drag, startPoint x: 423, startPoint y: 164, endPoint x: 424, endPoint y: 136, distance: 27.5
click at [424, 136] on div at bounding box center [423, 110] width 102 height 227
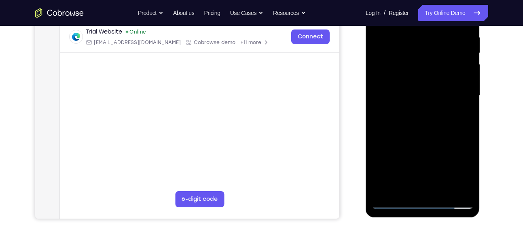
scroll to position [158, 0]
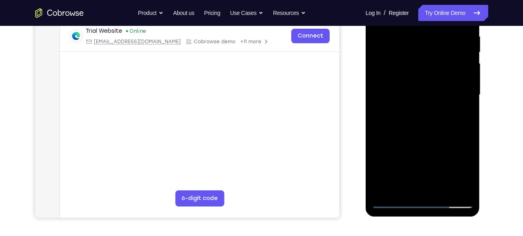
drag, startPoint x: 434, startPoint y: 155, endPoint x: 435, endPoint y: 122, distance: 33.2
click at [435, 122] on div at bounding box center [423, 95] width 102 height 227
drag, startPoint x: 416, startPoint y: 131, endPoint x: 417, endPoint y: 115, distance: 16.2
click at [417, 115] on div at bounding box center [423, 95] width 102 height 227
click at [395, 98] on div at bounding box center [423, 95] width 102 height 227
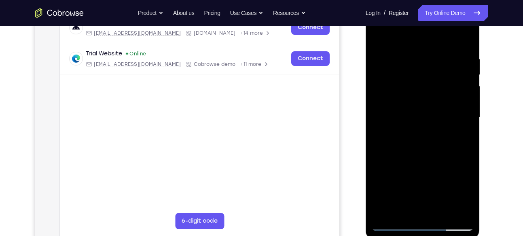
scroll to position [135, 0]
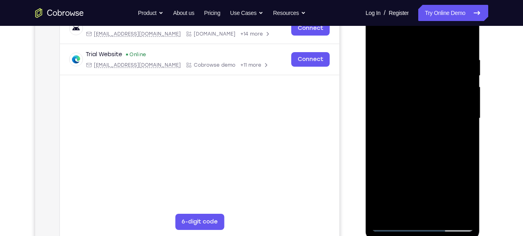
click at [379, 36] on div at bounding box center [423, 118] width 102 height 227
drag, startPoint x: 408, startPoint y: 145, endPoint x: 412, endPoint y: 84, distance: 61.6
click at [412, 84] on div at bounding box center [423, 118] width 102 height 227
drag, startPoint x: 420, startPoint y: 160, endPoint x: 415, endPoint y: 98, distance: 62.1
click at [415, 98] on div at bounding box center [423, 118] width 102 height 227
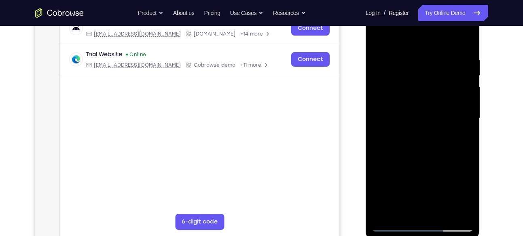
drag, startPoint x: 413, startPoint y: 180, endPoint x: 416, endPoint y: 125, distance: 54.3
click at [416, 125] on div at bounding box center [423, 118] width 102 height 227
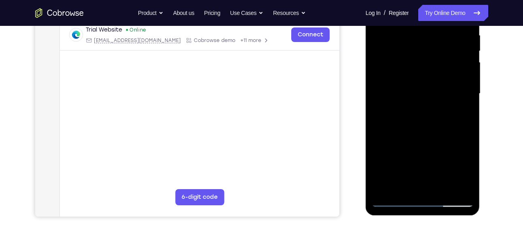
scroll to position [166, 0]
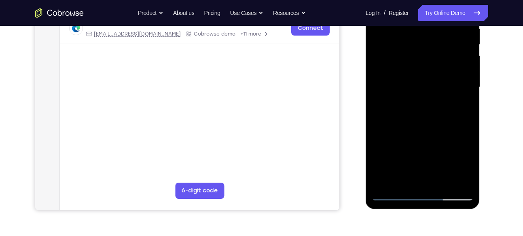
drag, startPoint x: 416, startPoint y: 153, endPoint x: 412, endPoint y: 92, distance: 61.2
click at [412, 92] on div at bounding box center [423, 87] width 102 height 227
drag, startPoint x: 416, startPoint y: 151, endPoint x: 415, endPoint y: 81, distance: 70.8
click at [415, 81] on div at bounding box center [423, 87] width 102 height 227
drag, startPoint x: 415, startPoint y: 151, endPoint x: 409, endPoint y: 76, distance: 75.5
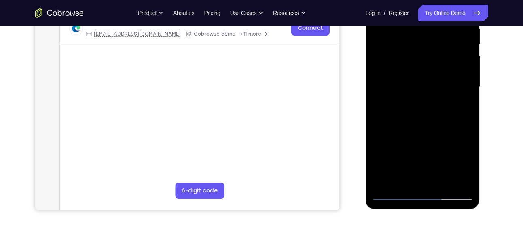
click at [409, 76] on div at bounding box center [423, 87] width 102 height 227
drag, startPoint x: 411, startPoint y: 142, endPoint x: 411, endPoint y: 120, distance: 22.3
click at [411, 120] on div at bounding box center [423, 87] width 102 height 227
click at [416, 109] on div at bounding box center [423, 87] width 102 height 227
drag, startPoint x: 414, startPoint y: 151, endPoint x: 415, endPoint y: 93, distance: 57.9
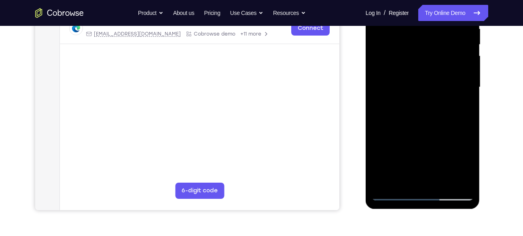
click at [415, 93] on div at bounding box center [423, 87] width 102 height 227
drag, startPoint x: 421, startPoint y: 151, endPoint x: 421, endPoint y: 90, distance: 61.5
click at [421, 90] on div at bounding box center [423, 87] width 102 height 227
drag, startPoint x: 434, startPoint y: 164, endPoint x: 430, endPoint y: 99, distance: 65.7
click at [430, 99] on div at bounding box center [423, 87] width 102 height 227
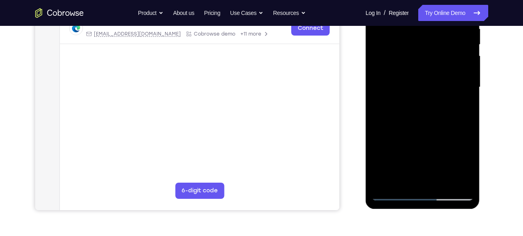
drag, startPoint x: 427, startPoint y: 163, endPoint x: 410, endPoint y: 82, distance: 82.5
click at [410, 82] on div at bounding box center [423, 87] width 102 height 227
drag, startPoint x: 418, startPoint y: 134, endPoint x: 418, endPoint y: 65, distance: 69.6
click at [418, 65] on div at bounding box center [423, 87] width 102 height 227
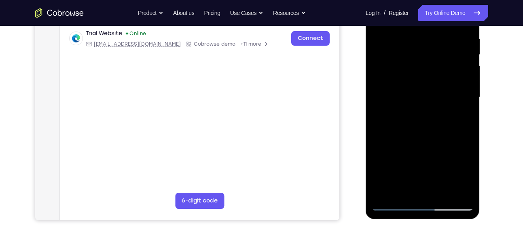
scroll to position [155, 0]
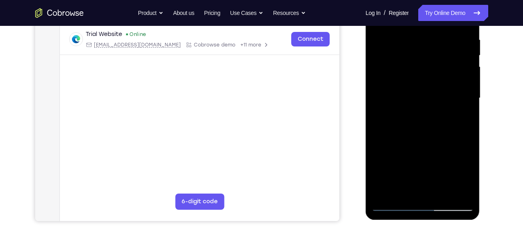
click at [382, 193] on div at bounding box center [423, 98] width 102 height 227
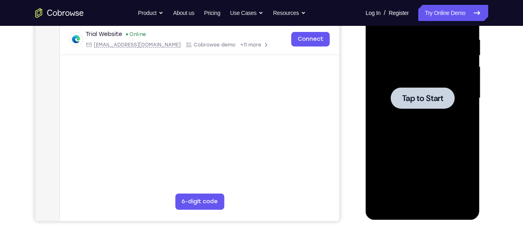
click at [412, 117] on div at bounding box center [423, 98] width 102 height 227
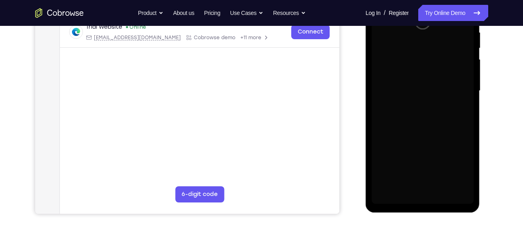
scroll to position [163, 0]
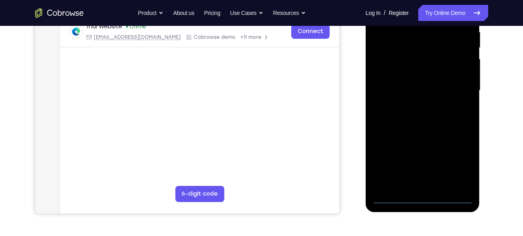
click at [425, 195] on div at bounding box center [423, 90] width 102 height 227
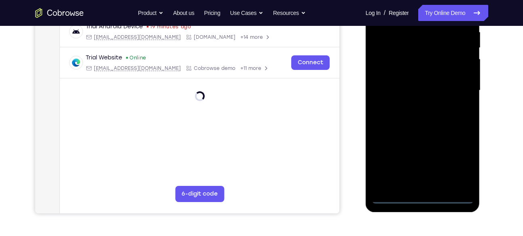
click at [422, 199] on div at bounding box center [423, 90] width 102 height 227
click at [421, 199] on div at bounding box center [423, 90] width 102 height 227
click at [461, 168] on div at bounding box center [423, 90] width 102 height 227
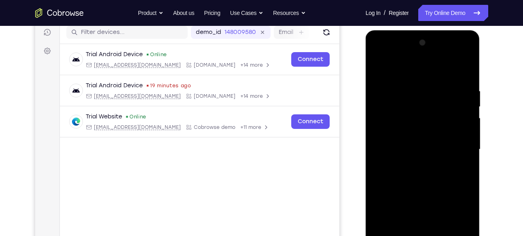
scroll to position [100, 0]
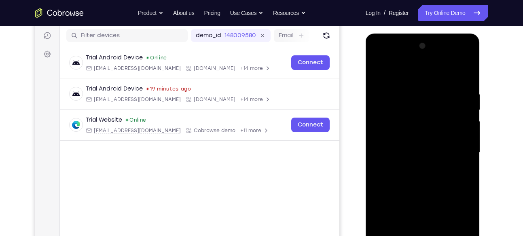
click at [385, 57] on div at bounding box center [423, 153] width 102 height 227
click at [457, 146] on div at bounding box center [423, 153] width 102 height 227
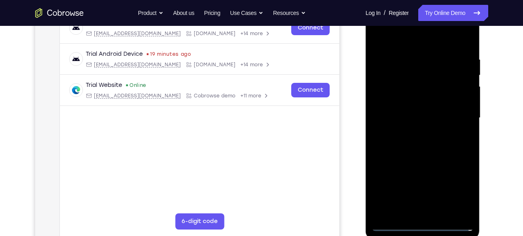
scroll to position [136, 0]
click at [414, 132] on div at bounding box center [423, 117] width 102 height 227
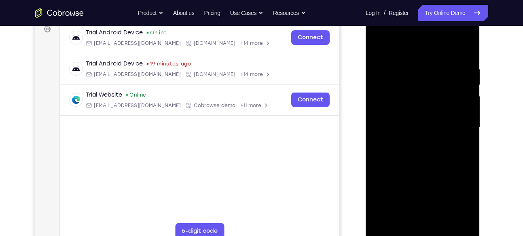
scroll to position [125, 0]
click at [401, 126] on div at bounding box center [423, 128] width 102 height 227
click at [399, 113] on div at bounding box center [423, 128] width 102 height 227
click at [388, 127] on div at bounding box center [423, 128] width 102 height 227
click at [393, 154] on div at bounding box center [423, 128] width 102 height 227
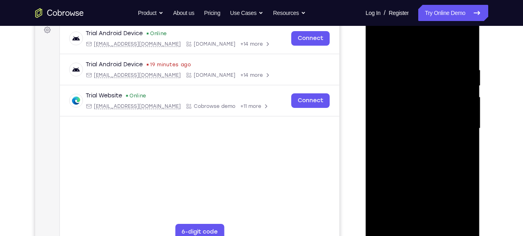
click at [418, 154] on div at bounding box center [423, 128] width 102 height 227
click at [398, 156] on div at bounding box center [423, 128] width 102 height 227
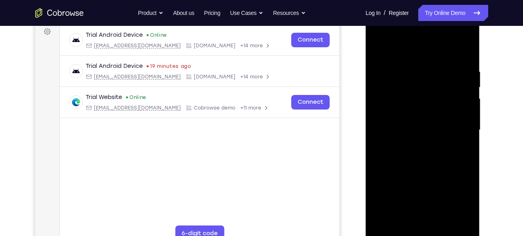
scroll to position [113, 0]
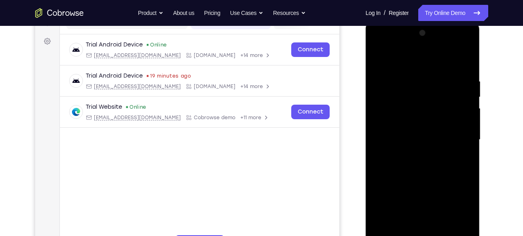
click at [392, 168] on div at bounding box center [423, 140] width 102 height 227
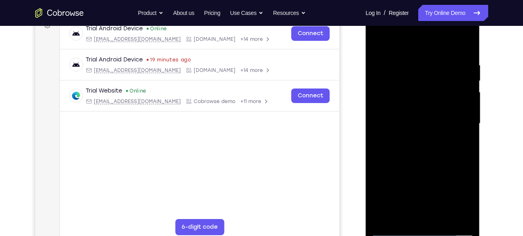
scroll to position [130, 0]
click at [427, 145] on div at bounding box center [423, 123] width 102 height 227
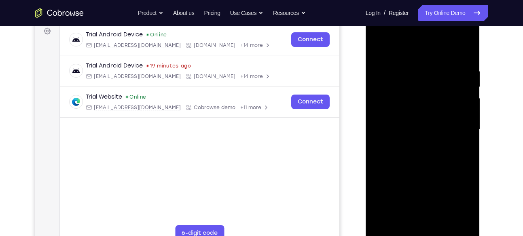
drag, startPoint x: 404, startPoint y: 55, endPoint x: 403, endPoint y: 38, distance: 16.2
click at [403, 38] on div at bounding box center [423, 130] width 102 height 227
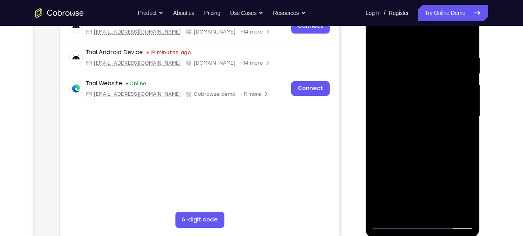
click at [389, 142] on div at bounding box center [423, 116] width 102 height 227
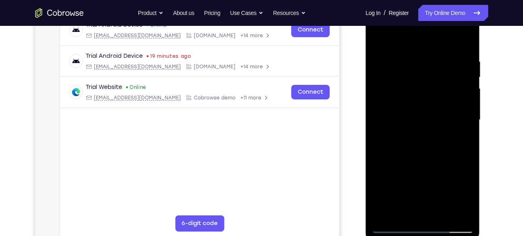
scroll to position [132, 0]
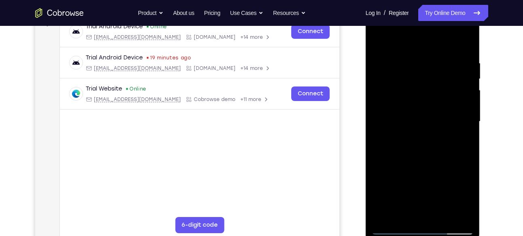
click at [426, 158] on div at bounding box center [423, 121] width 102 height 227
drag, startPoint x: 440, startPoint y: 191, endPoint x: 441, endPoint y: 83, distance: 108.9
click at [441, 83] on div at bounding box center [423, 121] width 102 height 227
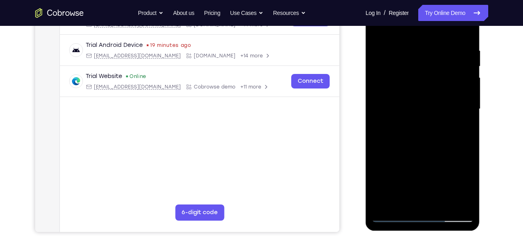
scroll to position [146, 0]
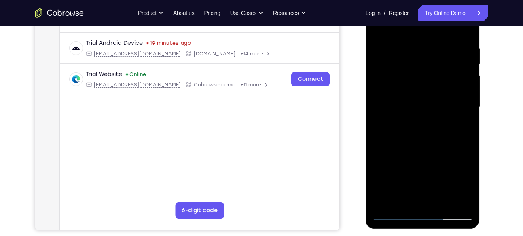
click at [388, 76] on div at bounding box center [423, 107] width 102 height 227
drag, startPoint x: 420, startPoint y: 96, endPoint x: 410, endPoint y: 159, distance: 64.2
click at [410, 159] on div at bounding box center [423, 107] width 102 height 227
drag, startPoint x: 457, startPoint y: 77, endPoint x: 452, endPoint y: 128, distance: 50.7
click at [452, 128] on div at bounding box center [423, 107] width 102 height 227
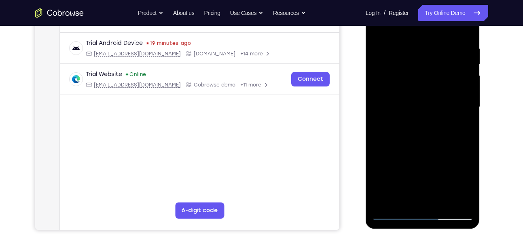
click at [416, 36] on div at bounding box center [423, 107] width 102 height 227
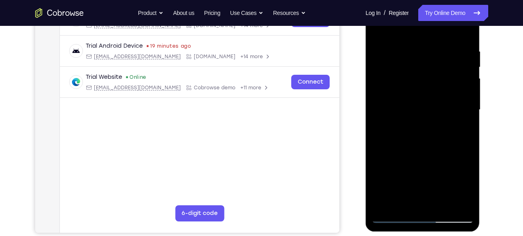
click at [413, 103] on div at bounding box center [423, 110] width 102 height 227
click at [408, 85] on div at bounding box center [423, 110] width 102 height 227
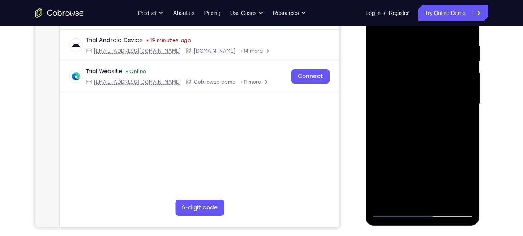
scroll to position [150, 0]
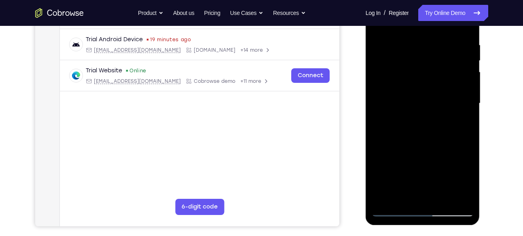
click at [468, 145] on div at bounding box center [423, 103] width 102 height 227
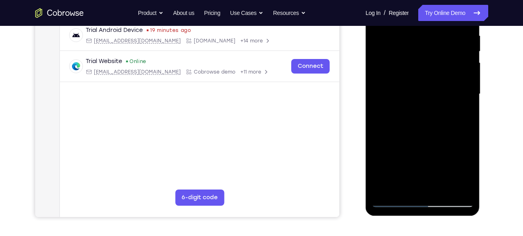
scroll to position [160, 0]
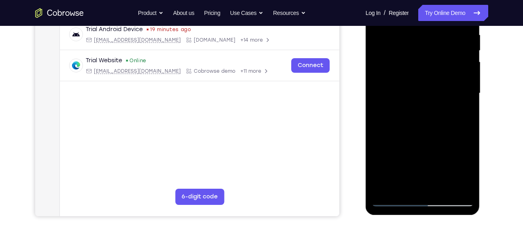
click at [395, 201] on div at bounding box center [423, 93] width 102 height 227
click at [445, 189] on div at bounding box center [423, 93] width 102 height 227
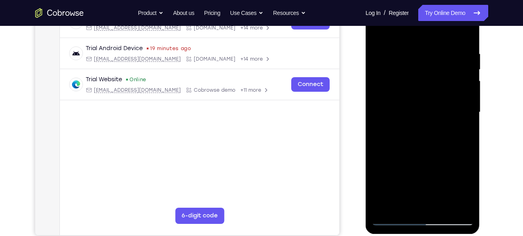
scroll to position [140, 0]
click at [416, 155] on div at bounding box center [423, 113] width 102 height 227
click at [401, 42] on div at bounding box center [423, 113] width 102 height 227
click at [401, 64] on div at bounding box center [423, 113] width 102 height 227
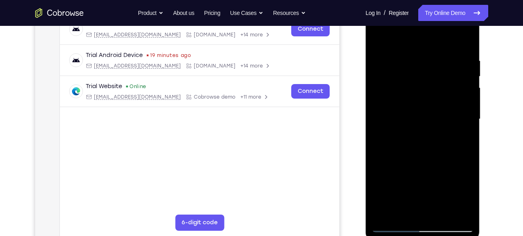
scroll to position [133, 0]
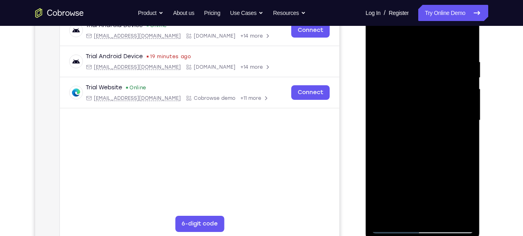
click at [411, 39] on div at bounding box center [423, 120] width 102 height 227
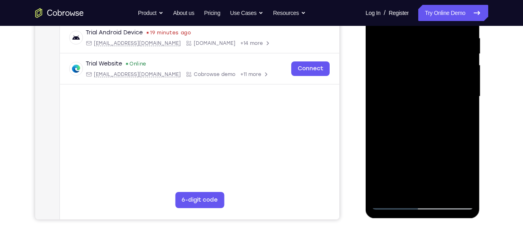
scroll to position [157, 0]
click at [396, 148] on div at bounding box center [423, 96] width 102 height 227
drag, startPoint x: 425, startPoint y: 149, endPoint x: 427, endPoint y: 114, distance: 35.2
click at [427, 114] on div at bounding box center [423, 96] width 102 height 227
drag, startPoint x: 423, startPoint y: 144, endPoint x: 425, endPoint y: 110, distance: 33.7
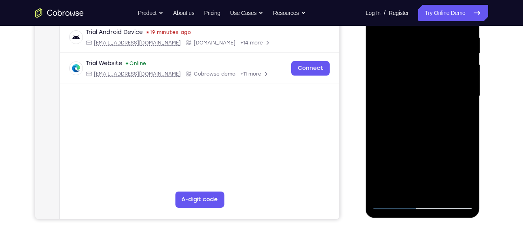
click at [425, 110] on div at bounding box center [423, 96] width 102 height 227
click at [379, 134] on div at bounding box center [423, 96] width 102 height 227
click at [408, 152] on div at bounding box center [423, 96] width 102 height 227
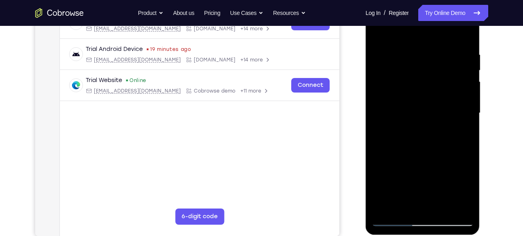
scroll to position [131, 0]
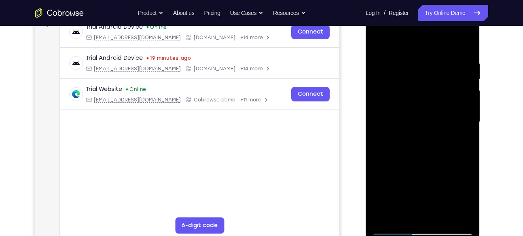
drag, startPoint x: 437, startPoint y: 105, endPoint x: 431, endPoint y: 145, distance: 40.5
click at [431, 145] on div at bounding box center [423, 122] width 102 height 227
click at [409, 89] on div at bounding box center [423, 122] width 102 height 227
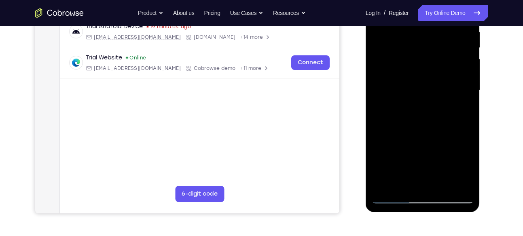
scroll to position [164, 0]
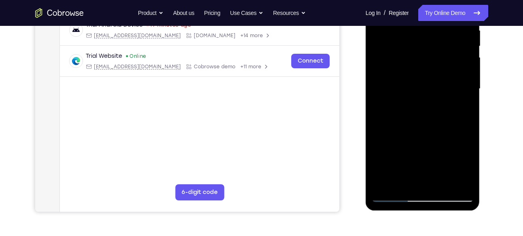
drag, startPoint x: 440, startPoint y: 158, endPoint x: 438, endPoint y: 114, distance: 43.7
click at [438, 114] on div at bounding box center [423, 89] width 102 height 227
click at [384, 187] on div at bounding box center [423, 89] width 102 height 227
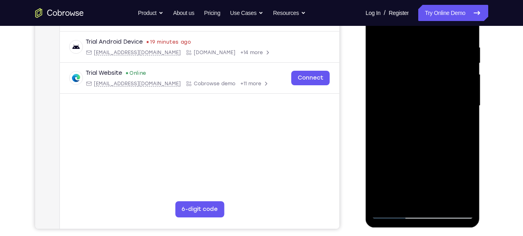
scroll to position [147, 0]
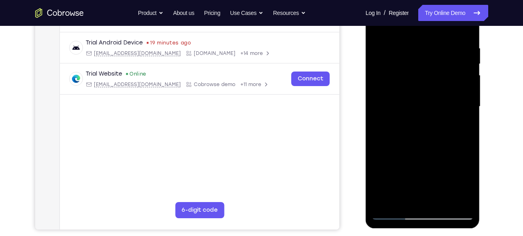
click at [414, 53] on div at bounding box center [423, 107] width 102 height 227
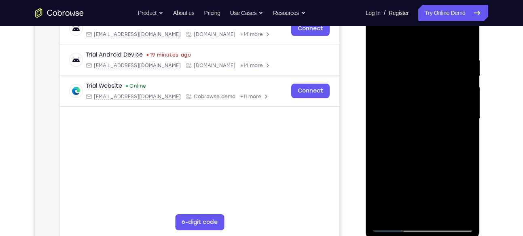
scroll to position [140, 0]
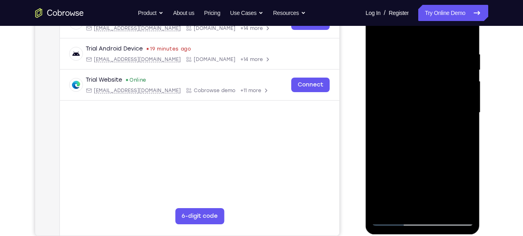
click at [465, 100] on div at bounding box center [423, 113] width 102 height 227
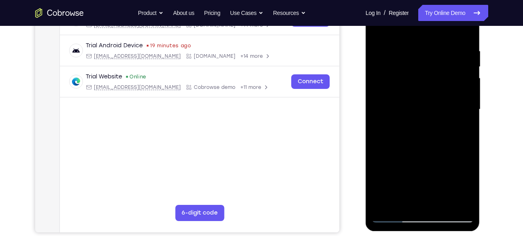
scroll to position [137, 0]
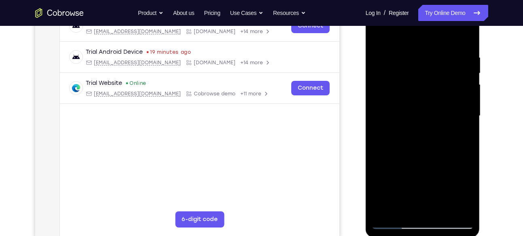
click at [463, 91] on div at bounding box center [423, 116] width 102 height 227
drag, startPoint x: 377, startPoint y: 129, endPoint x: 420, endPoint y: 136, distance: 43.9
click at [420, 136] on div at bounding box center [423, 116] width 102 height 227
drag, startPoint x: 459, startPoint y: 76, endPoint x: 425, endPoint y: 86, distance: 36.2
click at [425, 86] on div at bounding box center [423, 116] width 102 height 227
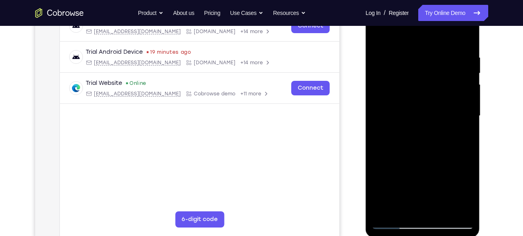
drag, startPoint x: 461, startPoint y: 79, endPoint x: 433, endPoint y: 88, distance: 29.9
click at [433, 88] on div at bounding box center [423, 116] width 102 height 227
drag, startPoint x: 467, startPoint y: 75, endPoint x: 441, endPoint y: 76, distance: 25.9
click at [441, 76] on div at bounding box center [423, 116] width 102 height 227
drag, startPoint x: 454, startPoint y: 104, endPoint x: 425, endPoint y: 109, distance: 29.5
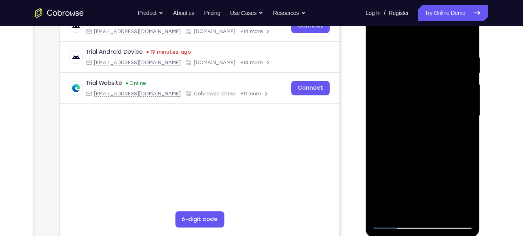
click at [425, 109] on div at bounding box center [423, 116] width 102 height 227
drag, startPoint x: 461, startPoint y: 76, endPoint x: 415, endPoint y: 86, distance: 47.5
click at [415, 86] on div at bounding box center [423, 116] width 102 height 227
drag, startPoint x: 461, startPoint y: 92, endPoint x: 435, endPoint y: 97, distance: 26.4
click at [435, 97] on div at bounding box center [423, 116] width 102 height 227
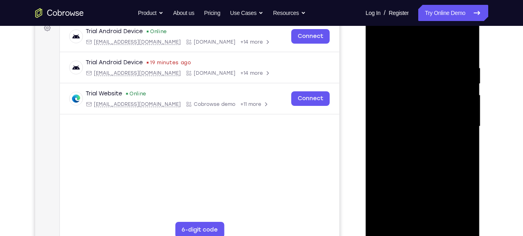
scroll to position [125, 0]
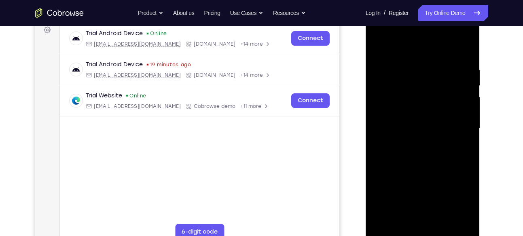
click at [463, 93] on div at bounding box center [423, 128] width 102 height 227
drag, startPoint x: 462, startPoint y: 105, endPoint x: 435, endPoint y: 100, distance: 26.9
click at [435, 100] on div at bounding box center [423, 129] width 102 height 227
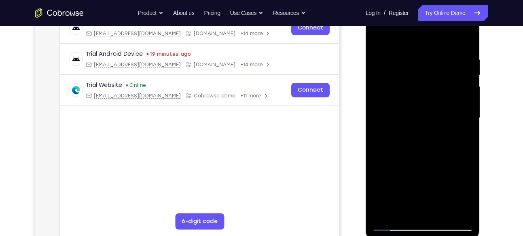
click at [467, 71] on div at bounding box center [423, 118] width 102 height 227
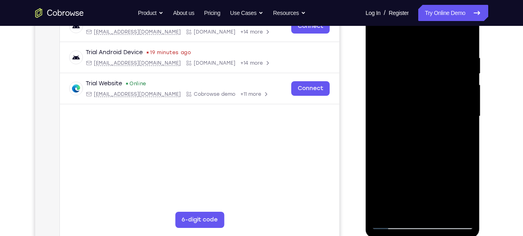
scroll to position [132, 0]
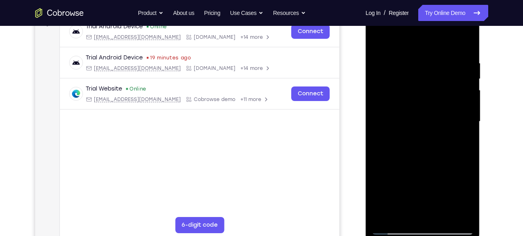
click at [466, 47] on div at bounding box center [423, 121] width 102 height 227
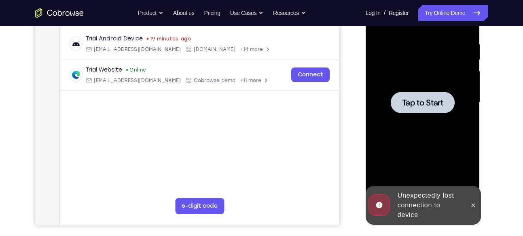
scroll to position [149, 0]
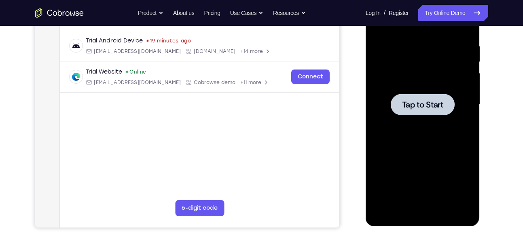
click at [430, 149] on div at bounding box center [423, 105] width 102 height 227
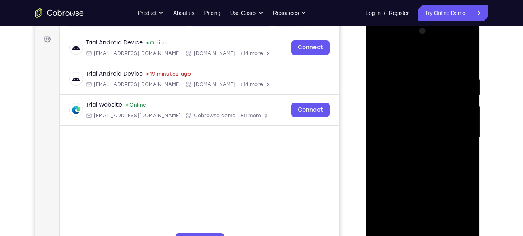
scroll to position [128, 0]
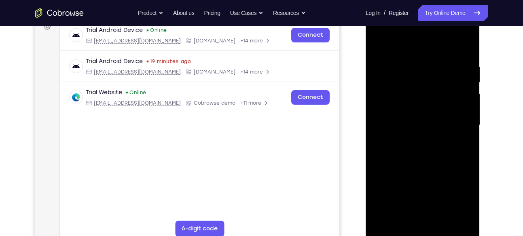
click at [423, 229] on div at bounding box center [423, 125] width 102 height 227
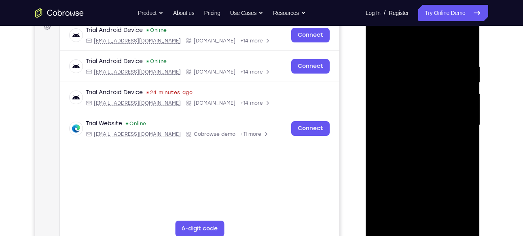
click at [425, 231] on div at bounding box center [423, 125] width 102 height 227
click at [456, 200] on div at bounding box center [423, 125] width 102 height 227
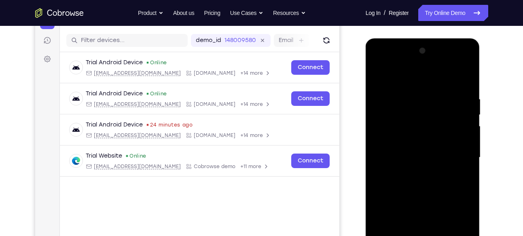
scroll to position [85, 0]
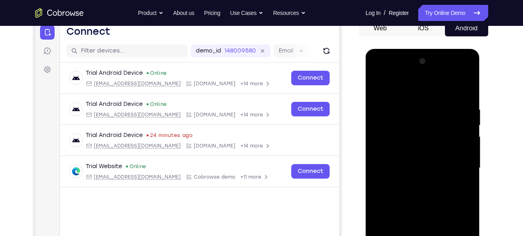
click at [388, 73] on div at bounding box center [423, 168] width 102 height 227
click at [456, 170] on div at bounding box center [423, 168] width 102 height 227
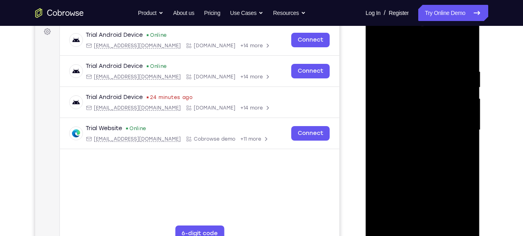
scroll to position [123, 0]
click at [434, 225] on div at bounding box center [423, 130] width 102 height 227
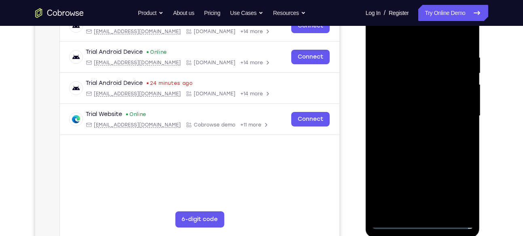
scroll to position [140, 0]
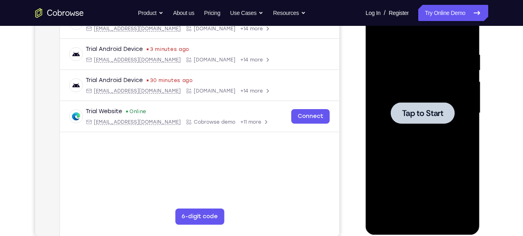
click at [392, 135] on div at bounding box center [423, 113] width 102 height 227
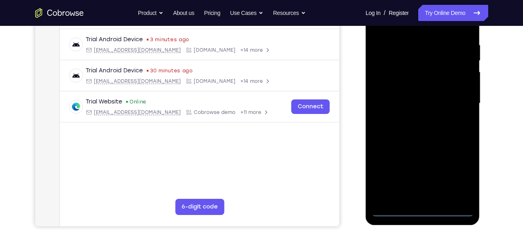
scroll to position [150, 0]
click at [425, 212] on div at bounding box center [423, 103] width 102 height 227
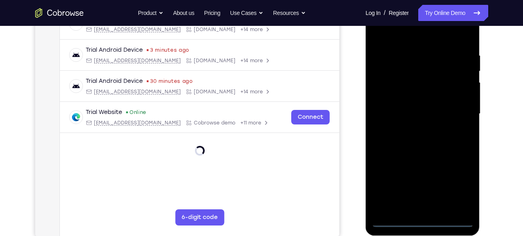
scroll to position [142, 0]
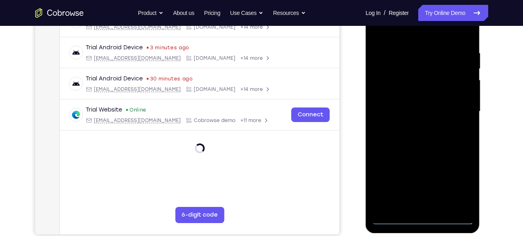
click at [427, 221] on div at bounding box center [423, 111] width 102 height 227
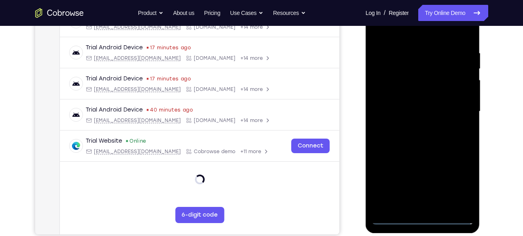
click at [424, 219] on div at bounding box center [423, 111] width 102 height 227
click at [461, 186] on div at bounding box center [423, 111] width 102 height 227
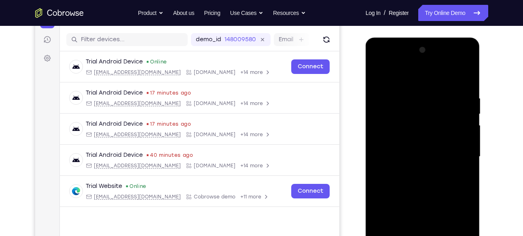
scroll to position [96, 0]
click at [386, 66] on div at bounding box center [423, 157] width 102 height 227
click at [455, 153] on div at bounding box center [423, 157] width 102 height 227
click at [415, 174] on div at bounding box center [423, 157] width 102 height 227
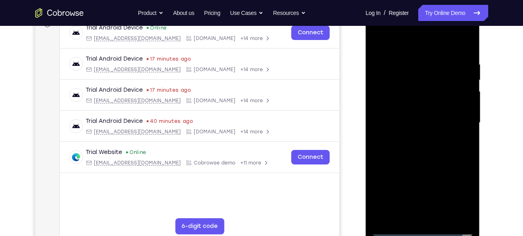
scroll to position [131, 0]
click at [424, 106] on div at bounding box center [423, 122] width 102 height 227
click at [403, 119] on div at bounding box center [423, 122] width 102 height 227
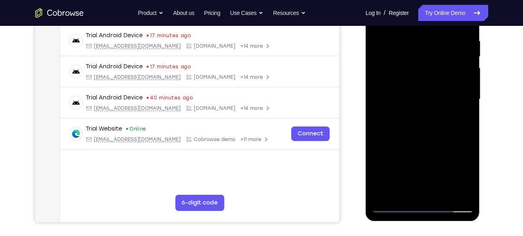
scroll to position [156, 0]
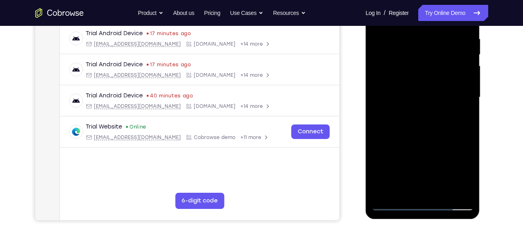
click at [446, 112] on div at bounding box center [423, 97] width 102 height 227
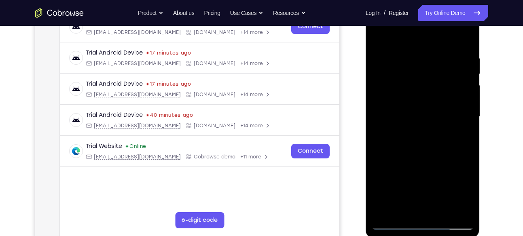
scroll to position [136, 0]
click at [430, 100] on div at bounding box center [423, 117] width 102 height 227
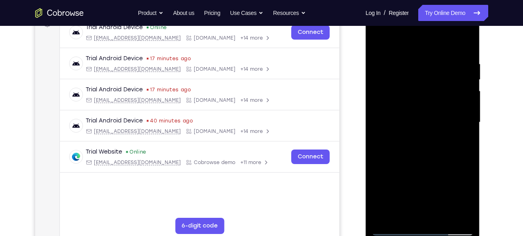
scroll to position [131, 0]
drag, startPoint x: 440, startPoint y: 182, endPoint x: 442, endPoint y: 127, distance: 54.3
click at [442, 127] on div at bounding box center [423, 122] width 102 height 227
click at [468, 116] on div at bounding box center [423, 122] width 102 height 227
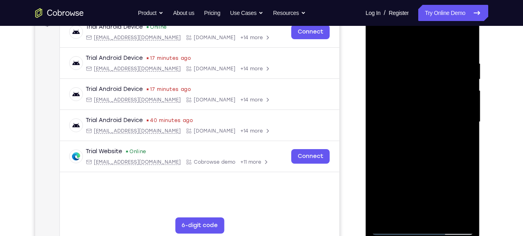
click at [468, 107] on div at bounding box center [423, 122] width 102 height 227
click at [471, 106] on div at bounding box center [423, 122] width 102 height 227
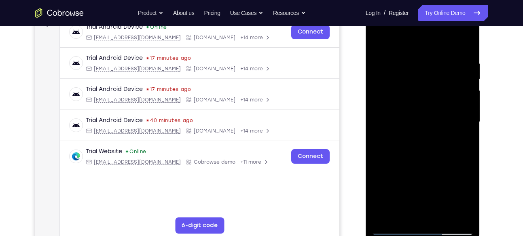
click at [471, 106] on div at bounding box center [423, 122] width 102 height 227
click at [382, 109] on div at bounding box center [423, 122] width 102 height 227
click at [379, 108] on div at bounding box center [423, 122] width 102 height 227
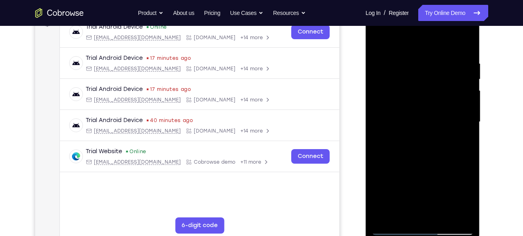
click at [468, 106] on div at bounding box center [423, 122] width 102 height 227
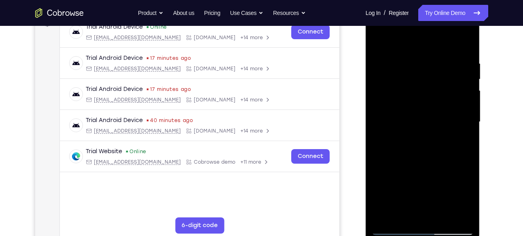
click at [468, 106] on div at bounding box center [423, 122] width 102 height 227
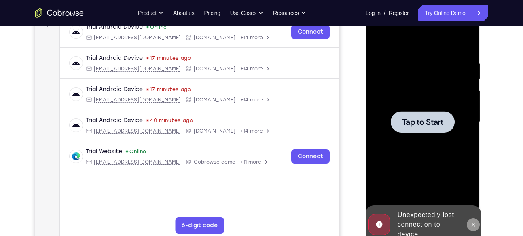
click at [473, 226] on icon at bounding box center [473, 225] width 6 height 6
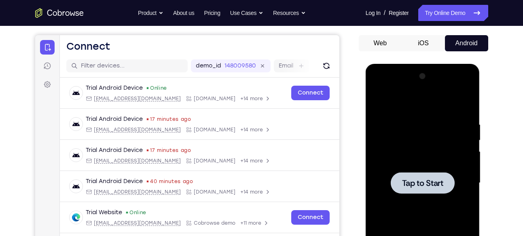
scroll to position [37, 0]
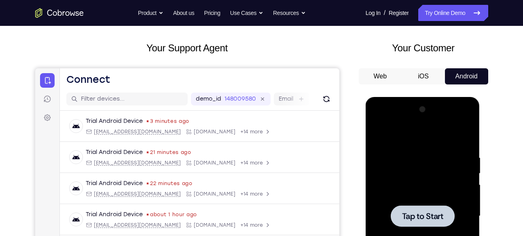
click at [475, 189] on div "Tap to Start" at bounding box center [423, 217] width 115 height 241
click at [414, 223] on div at bounding box center [423, 216] width 64 height 21
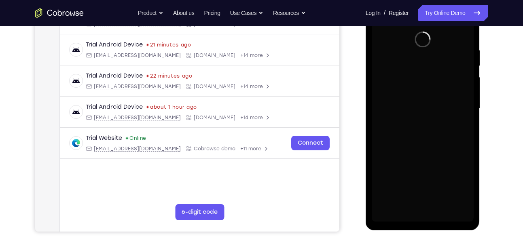
scroll to position [145, 0]
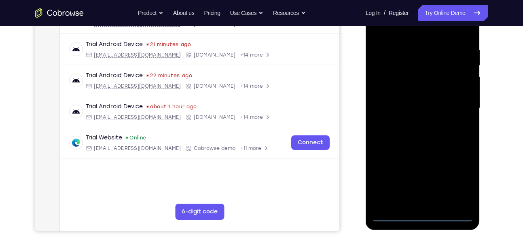
click at [421, 214] on div at bounding box center [423, 108] width 102 height 227
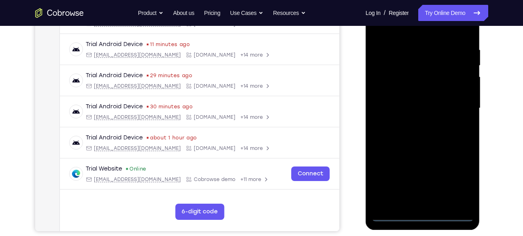
click at [460, 180] on div at bounding box center [423, 108] width 102 height 227
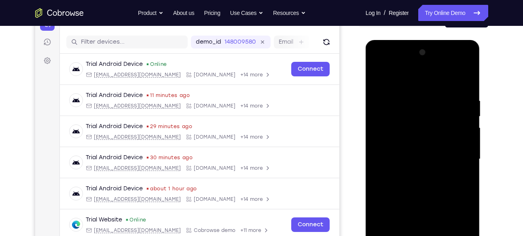
scroll to position [92, 0]
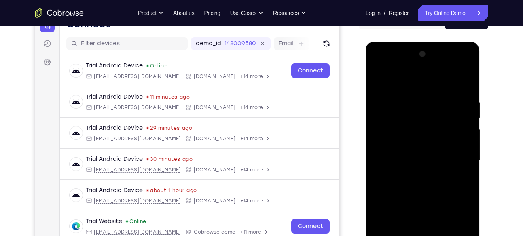
click at [382, 67] on div at bounding box center [423, 161] width 102 height 227
click at [459, 157] on div at bounding box center [423, 161] width 102 height 227
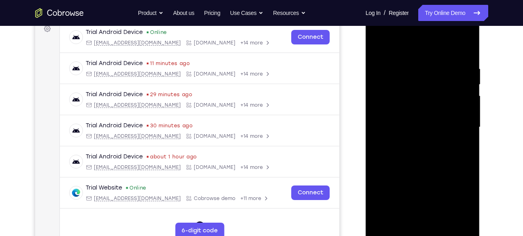
scroll to position [126, 0]
click at [413, 141] on div at bounding box center [423, 127] width 102 height 227
click at [418, 121] on div at bounding box center [423, 127] width 102 height 227
click at [394, 110] on div at bounding box center [423, 127] width 102 height 227
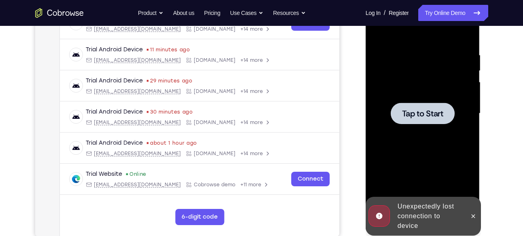
scroll to position [138, 0]
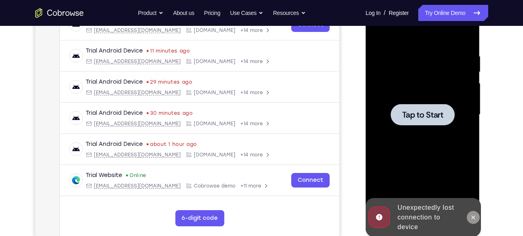
click at [474, 217] on icon at bounding box center [474, 218] width 4 height 4
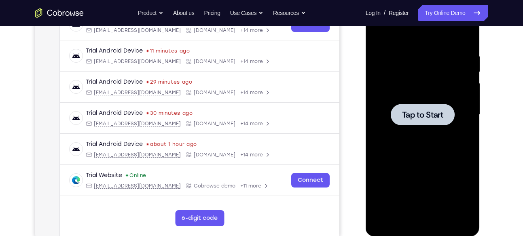
click at [411, 111] on span "Tap to Start" at bounding box center [422, 115] width 41 height 8
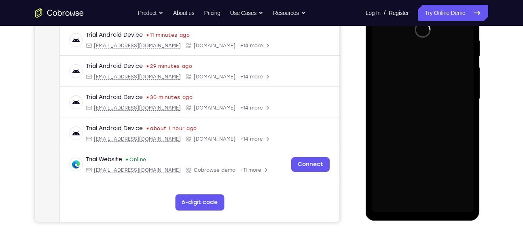
scroll to position [155, 0]
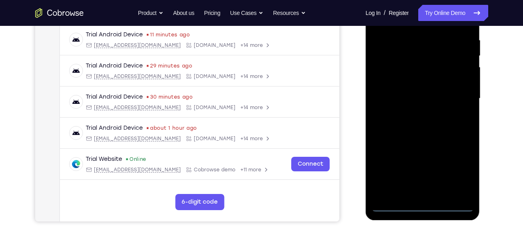
click at [422, 208] on div at bounding box center [423, 98] width 102 height 227
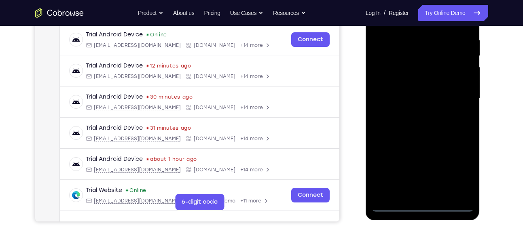
click at [460, 169] on div at bounding box center [423, 98] width 102 height 227
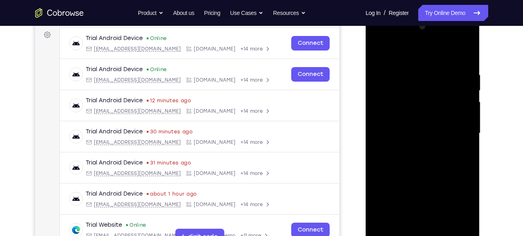
scroll to position [109, 0]
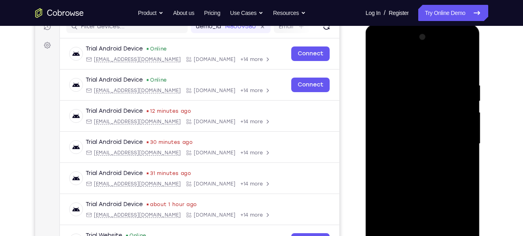
click at [390, 47] on div at bounding box center [423, 144] width 102 height 227
click at [455, 139] on div at bounding box center [423, 144] width 102 height 227
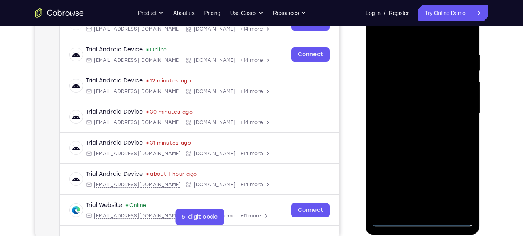
click at [413, 130] on div at bounding box center [423, 113] width 102 height 227
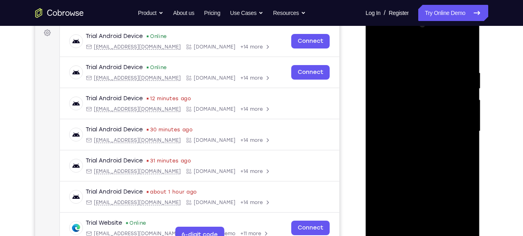
scroll to position [121, 0]
click at [410, 123] on div at bounding box center [423, 132] width 102 height 227
click at [394, 115] on div at bounding box center [423, 132] width 102 height 227
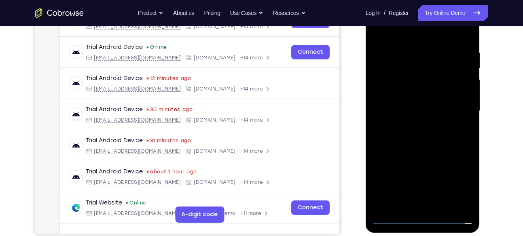
scroll to position [145, 0]
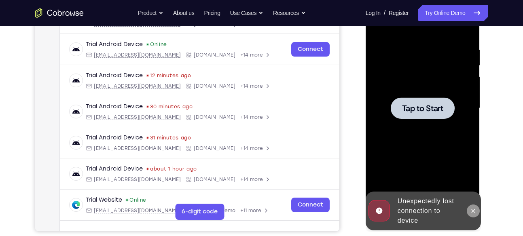
click at [469, 207] on button at bounding box center [473, 211] width 13 height 13
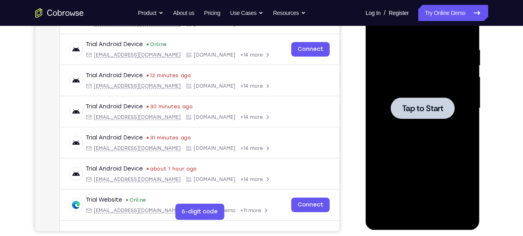
click at [433, 134] on div at bounding box center [423, 108] width 102 height 227
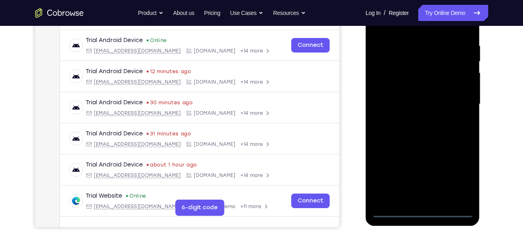
scroll to position [151, 0]
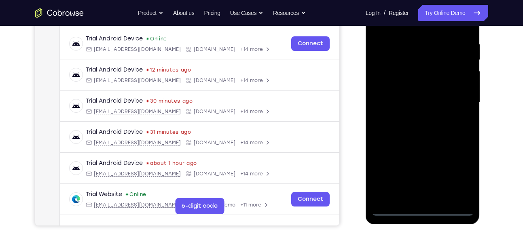
click at [423, 208] on div at bounding box center [423, 102] width 102 height 227
click at [422, 210] on div at bounding box center [423, 102] width 102 height 227
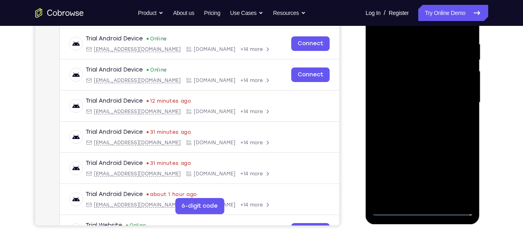
click at [464, 173] on div at bounding box center [423, 102] width 102 height 227
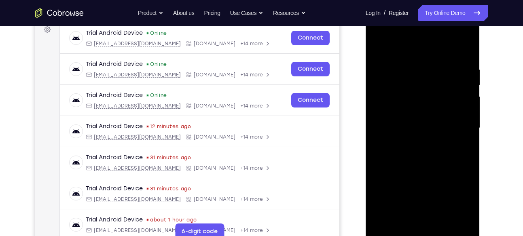
scroll to position [125, 0]
click at [437, 168] on div at bounding box center [423, 128] width 102 height 227
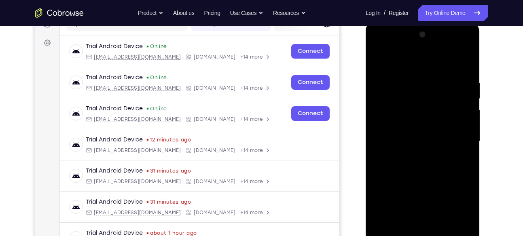
scroll to position [117, 0]
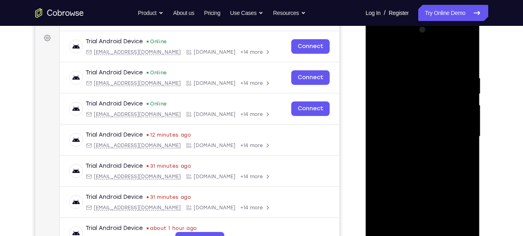
click at [457, 136] on div at bounding box center [423, 136] width 102 height 227
click at [415, 151] on div at bounding box center [423, 136] width 102 height 227
click at [414, 129] on div at bounding box center [423, 136] width 102 height 227
click at [393, 119] on div at bounding box center [423, 136] width 102 height 227
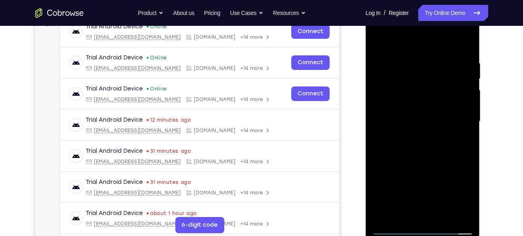
scroll to position [138, 0]
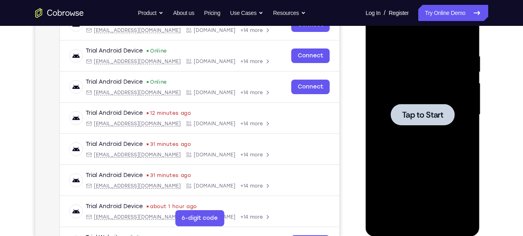
click at [399, 132] on div at bounding box center [423, 115] width 102 height 227
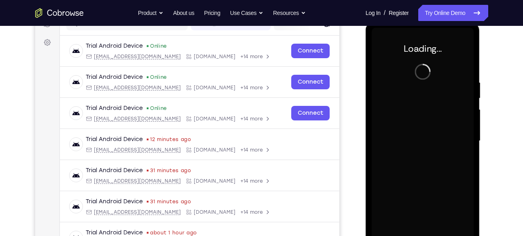
scroll to position [112, 0]
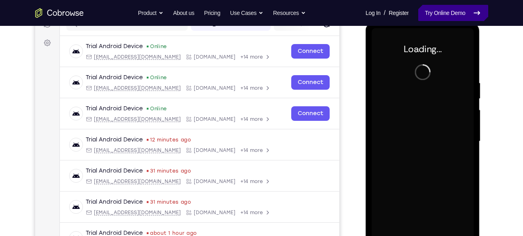
click at [448, 9] on link "Try Online Demo" at bounding box center [453, 13] width 70 height 16
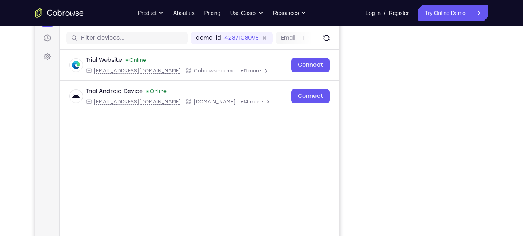
scroll to position [97, 0]
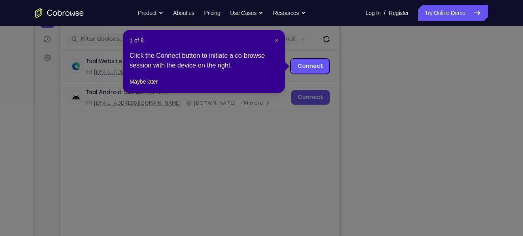
click at [275, 40] on span "×" at bounding box center [276, 40] width 3 height 6
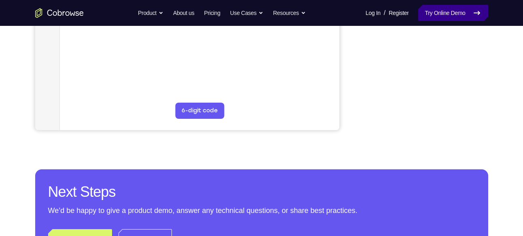
scroll to position [246, 0]
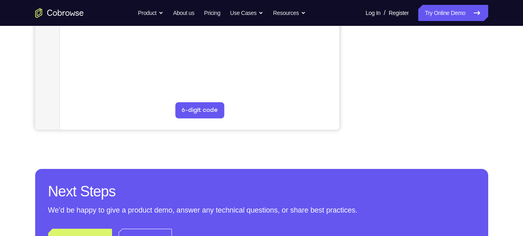
click at [509, 138] on div "Your Support Agent Your Customer Web iOS Android Next Steps We’d be happy to gi…" at bounding box center [262, 46] width 518 height 534
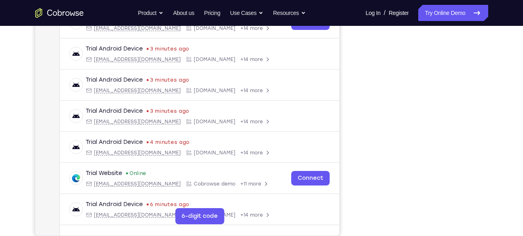
scroll to position [137, 0]
